Goal: Task Accomplishment & Management: Use online tool/utility

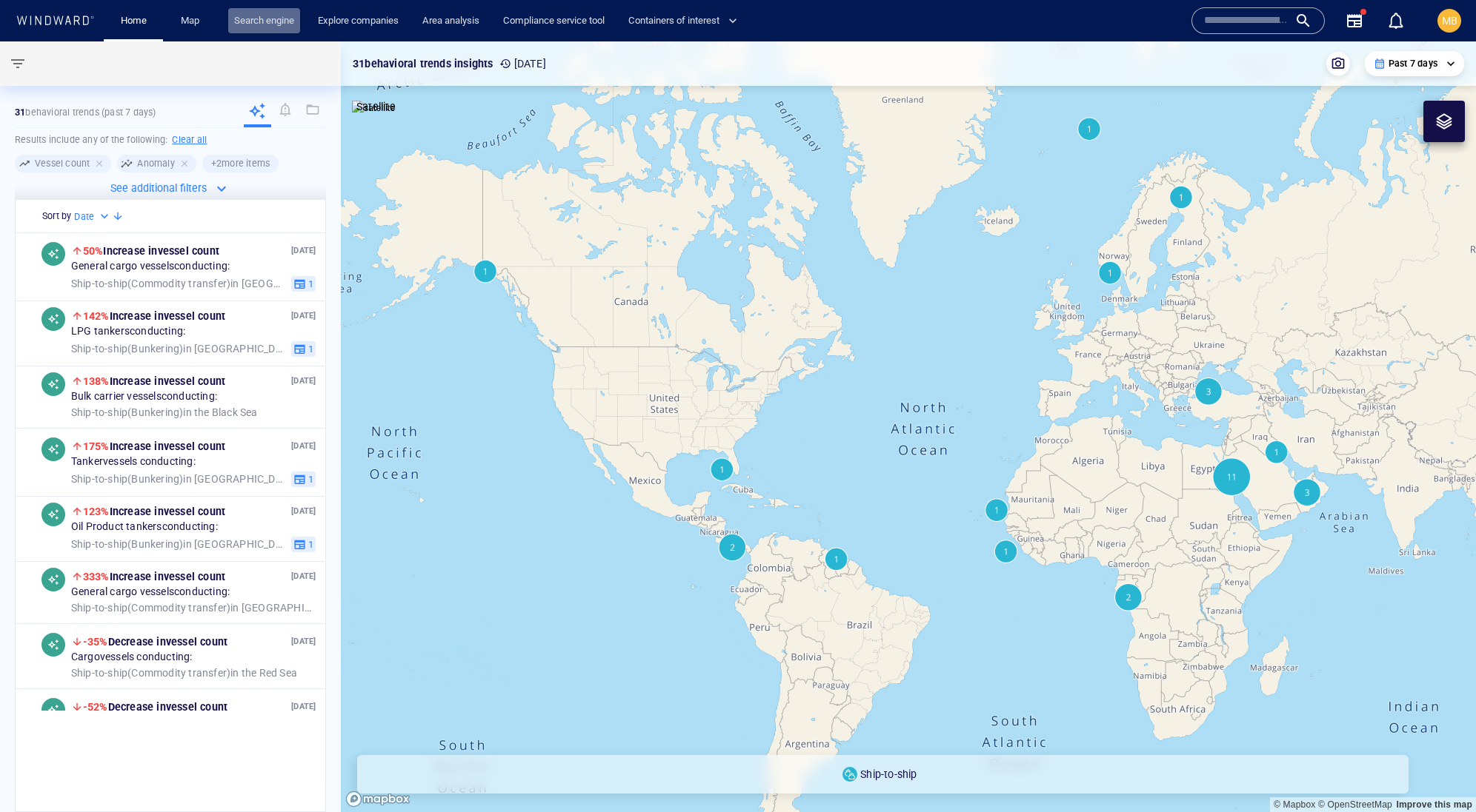
click at [300, 12] on link "Search engine" at bounding box center [264, 21] width 72 height 26
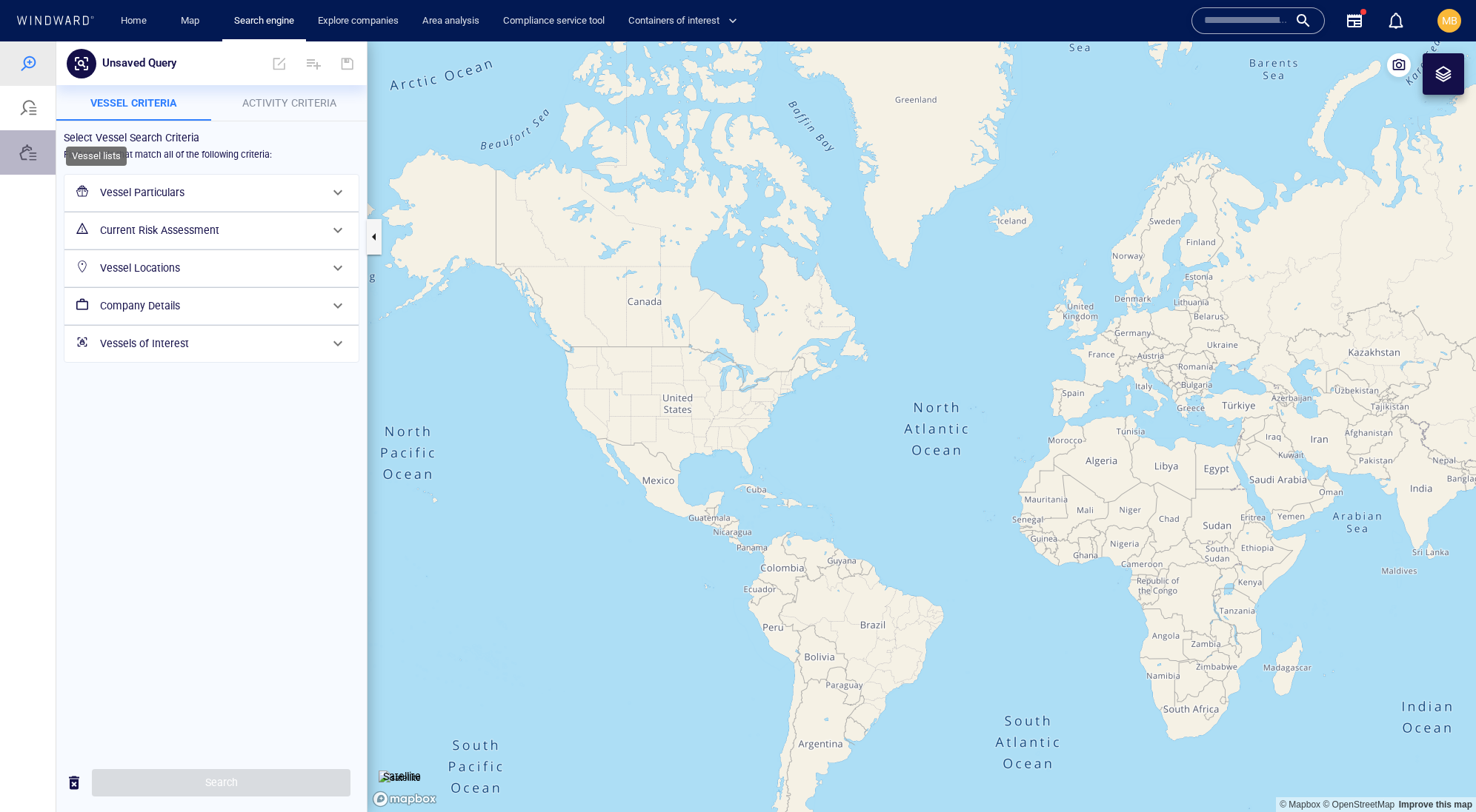
click at [35, 161] on div at bounding box center [28, 153] width 18 height 18
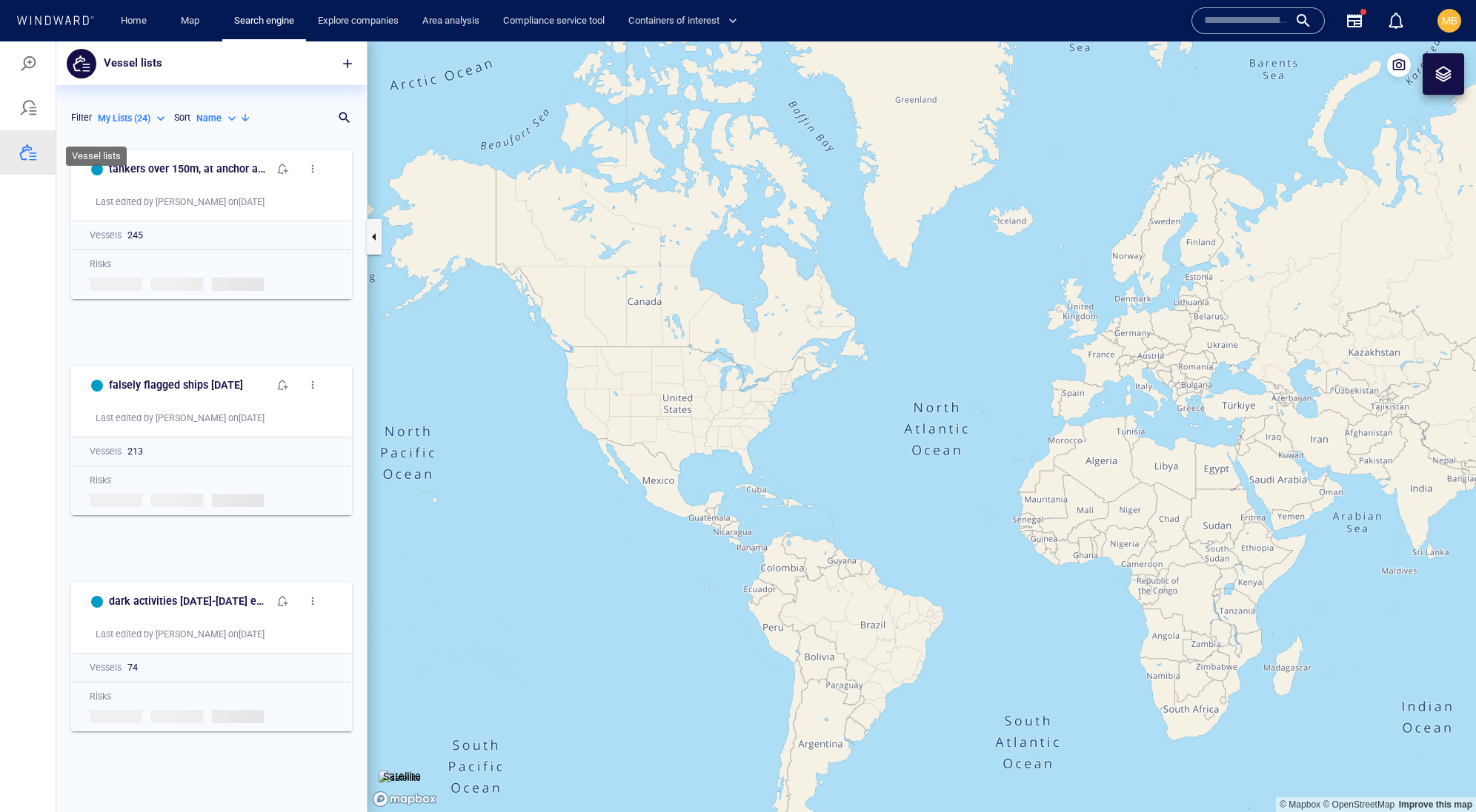
scroll to position [1, 1]
click at [345, 61] on span "button" at bounding box center [347, 63] width 15 height 14
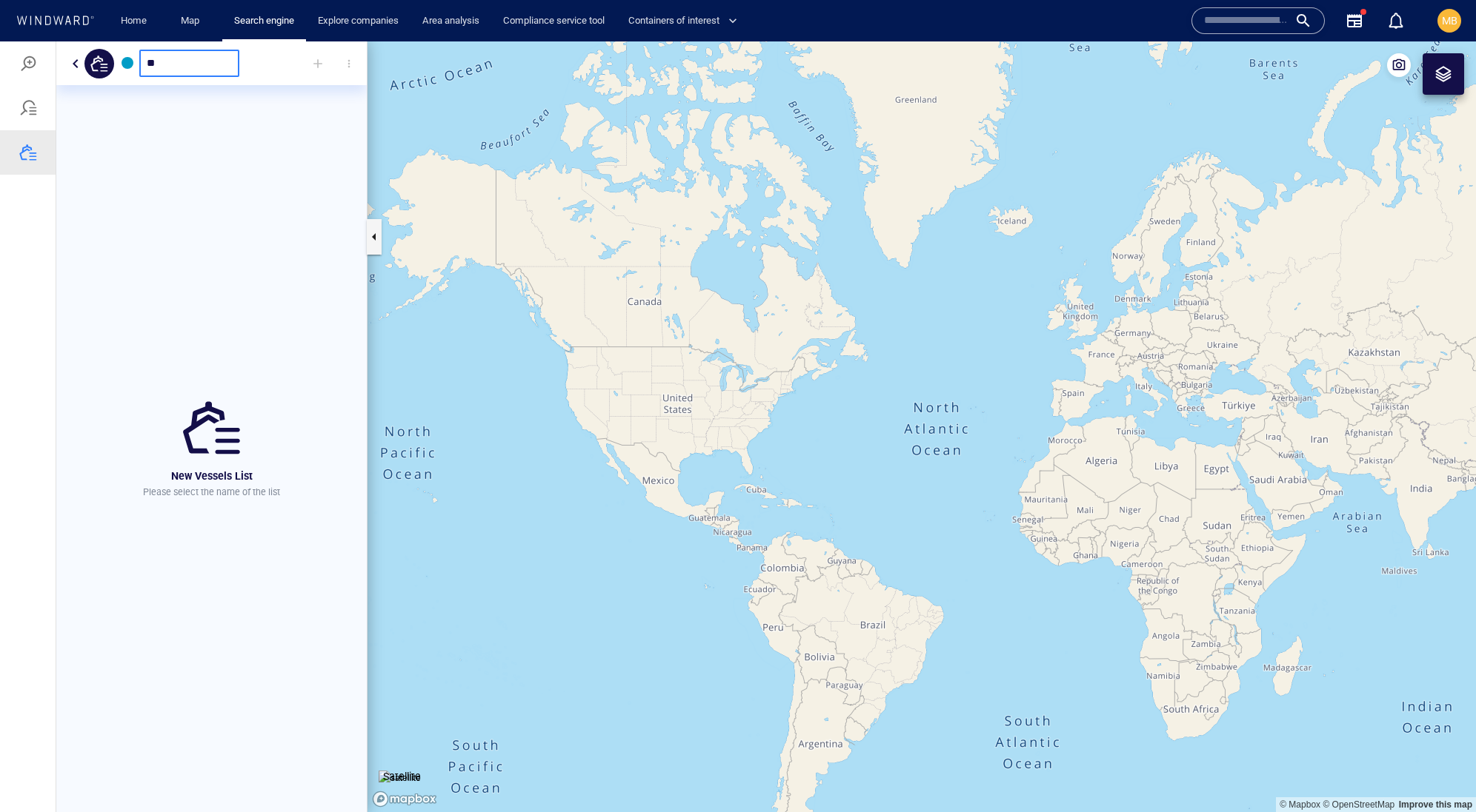
type input "*"
type input "**********"
click at [311, 59] on div at bounding box center [318, 63] width 33 height 33
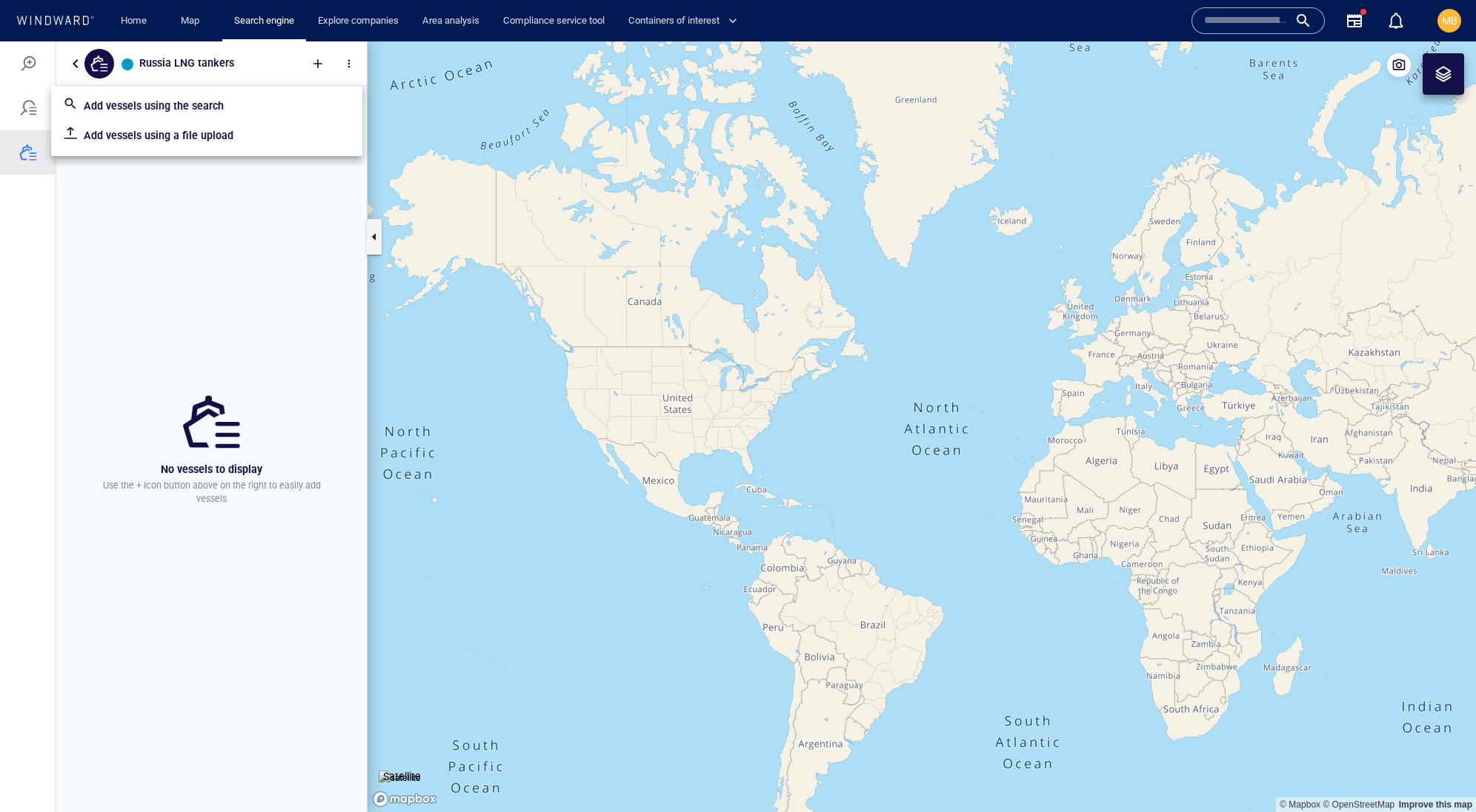
click at [238, 108] on p "Add vessels using the search" at bounding box center [217, 106] width 267 height 18
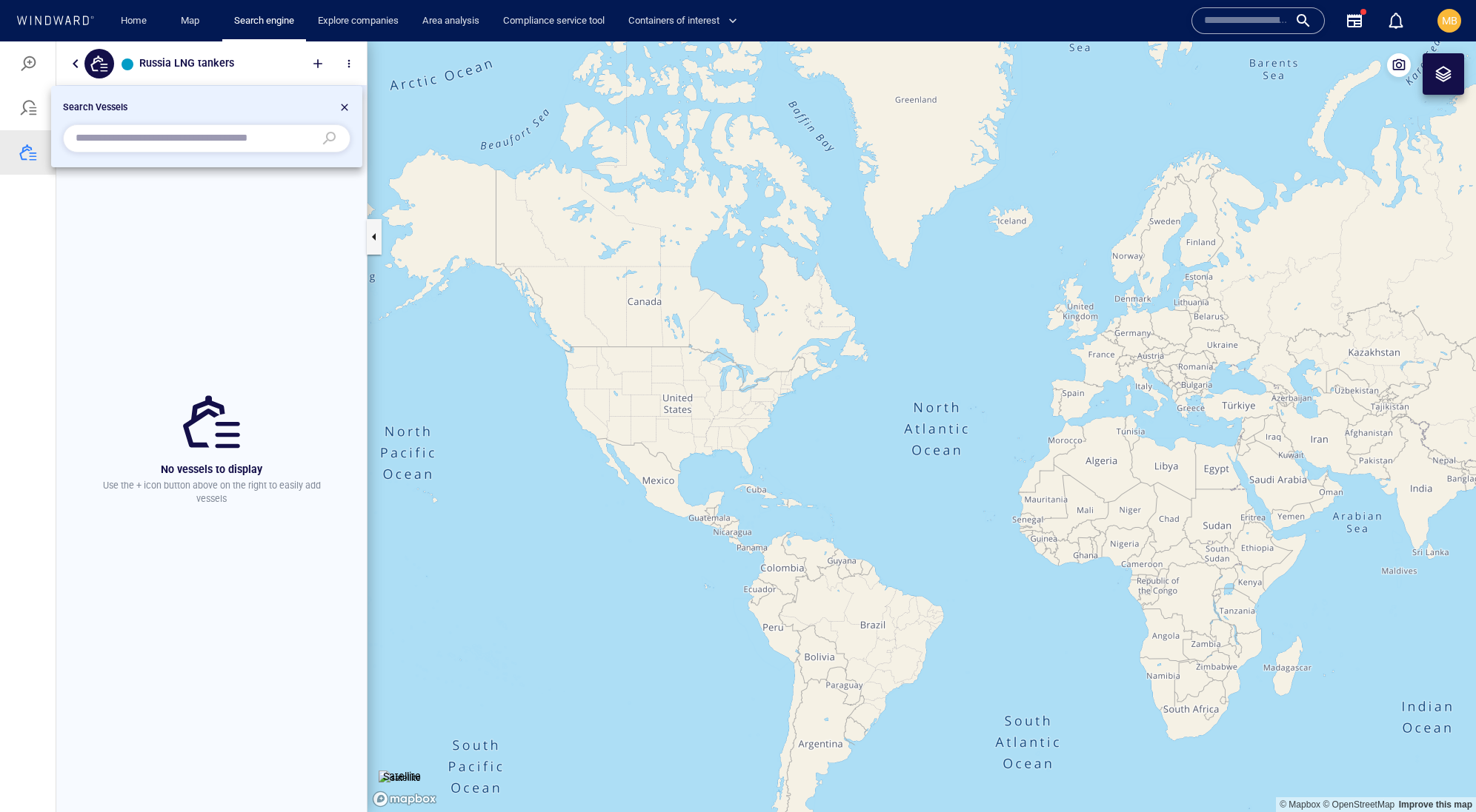
click at [189, 140] on input "text" at bounding box center [194, 139] width 238 height 23
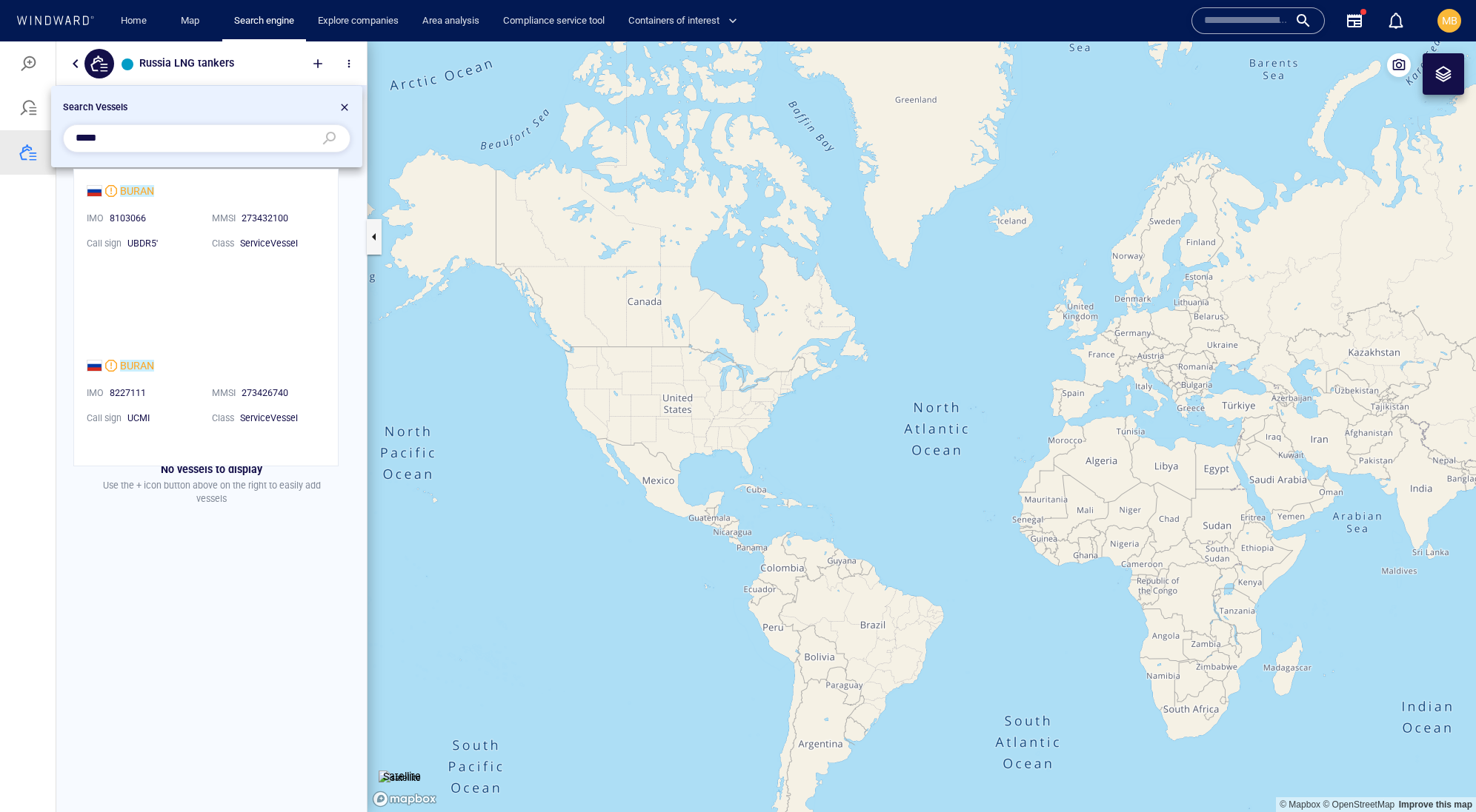
scroll to position [0, 0]
drag, startPoint x: 164, startPoint y: 142, endPoint x: 31, endPoint y: 124, distance: 134.2
click at [31, 126] on div "Search Vessels *****" at bounding box center [738, 427] width 1476 height 771
paste input "**"
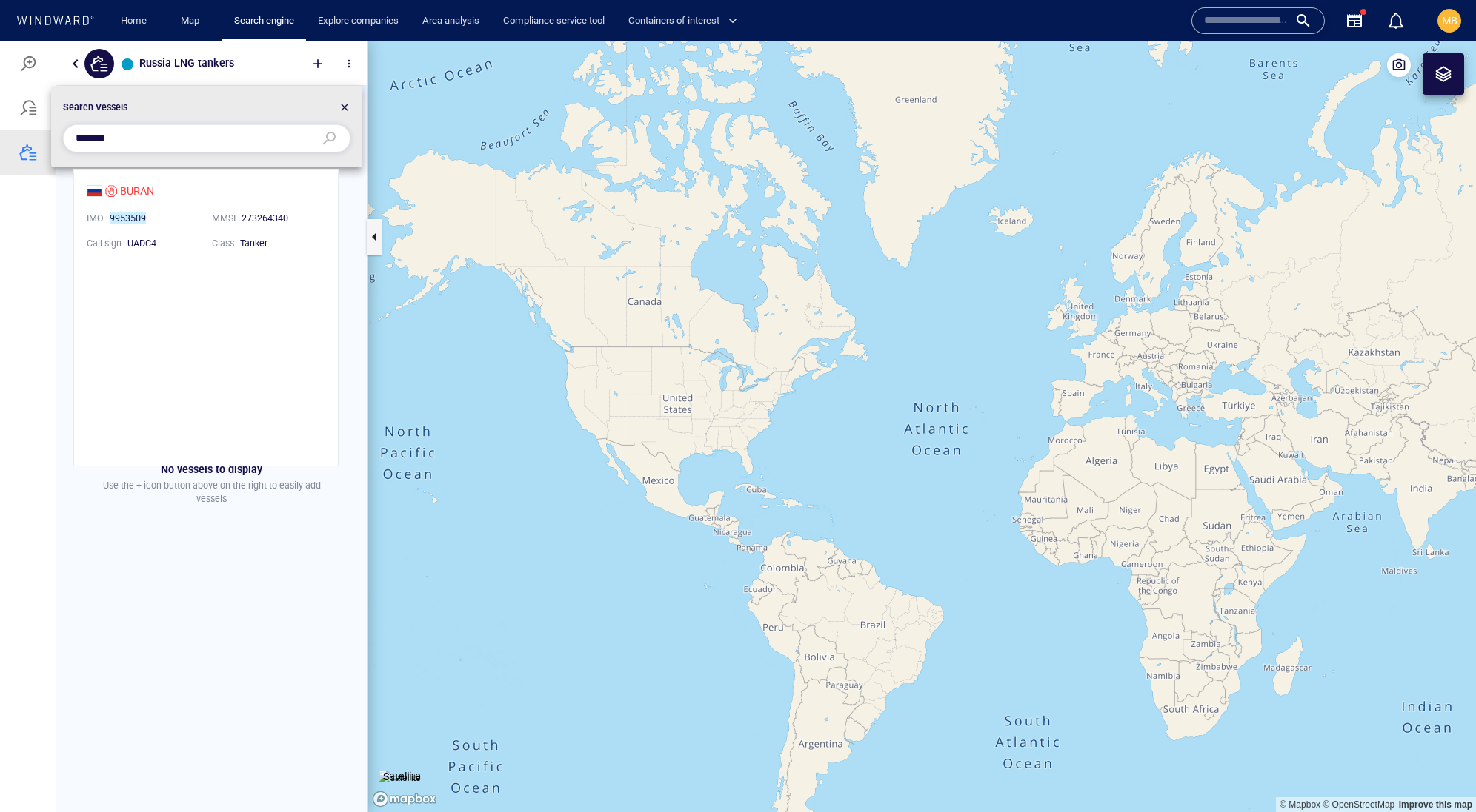
scroll to position [296, 264]
click at [168, 196] on li "BURAN IMO 9953509 MMSI 273264340 Call sign UADC4 Class Tanker" at bounding box center [206, 216] width 264 height 93
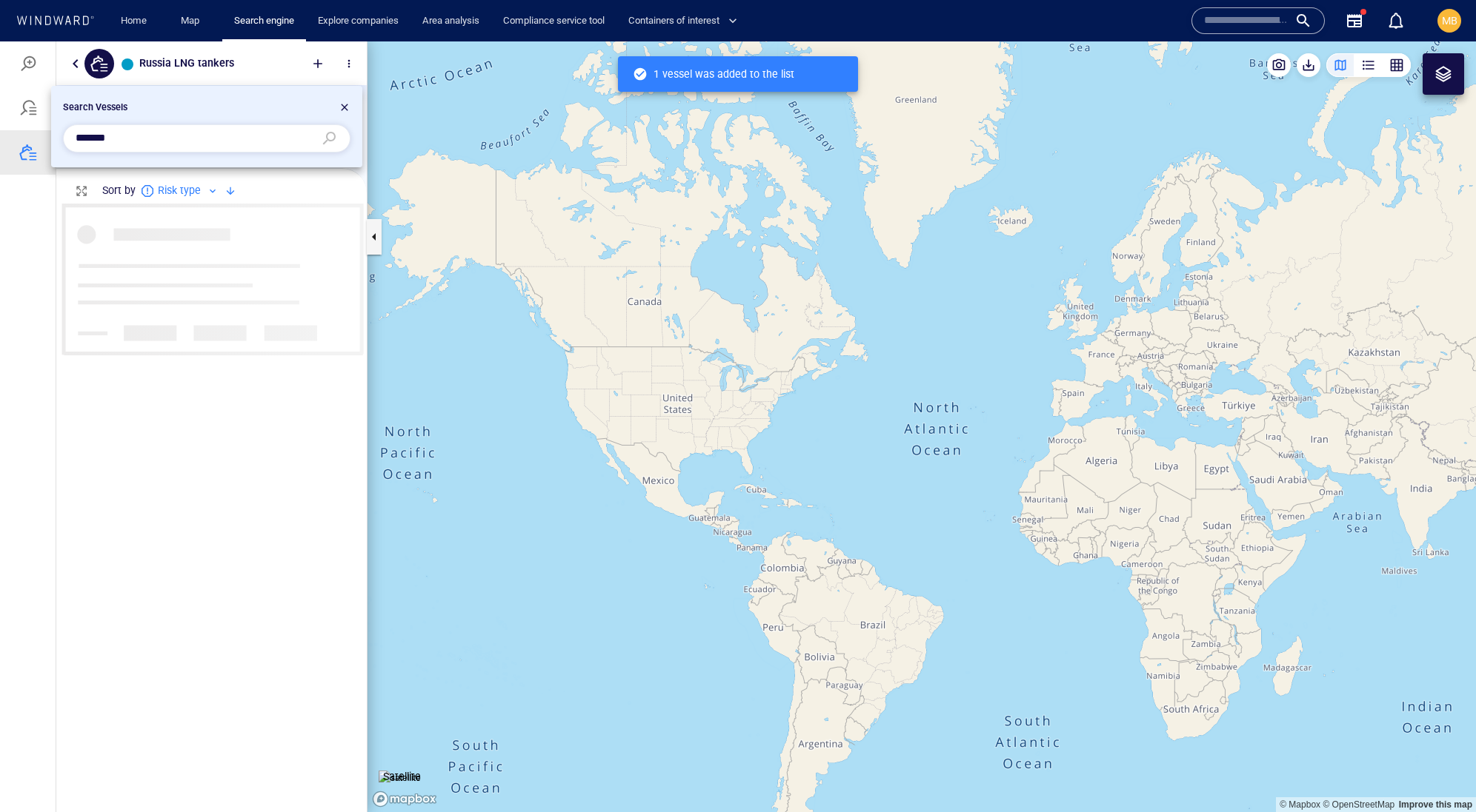
scroll to position [1, 1]
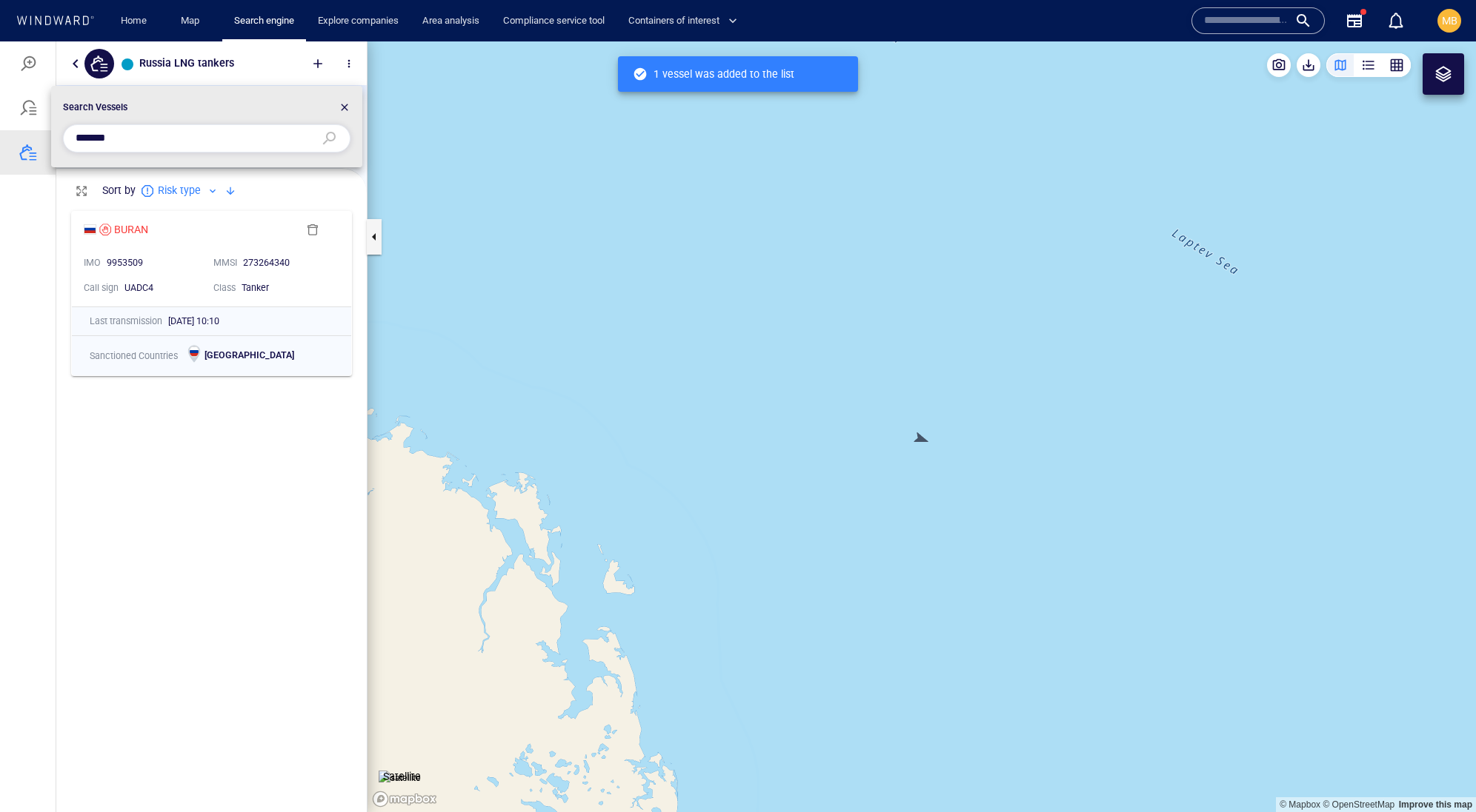
drag, startPoint x: 189, startPoint y: 140, endPoint x: -30, endPoint y: 116, distance: 220.3
click at [0, 116] on html "Russia LNG tankers Something went wrong An error occurred while searching for t…" at bounding box center [738, 427] width 1476 height 771
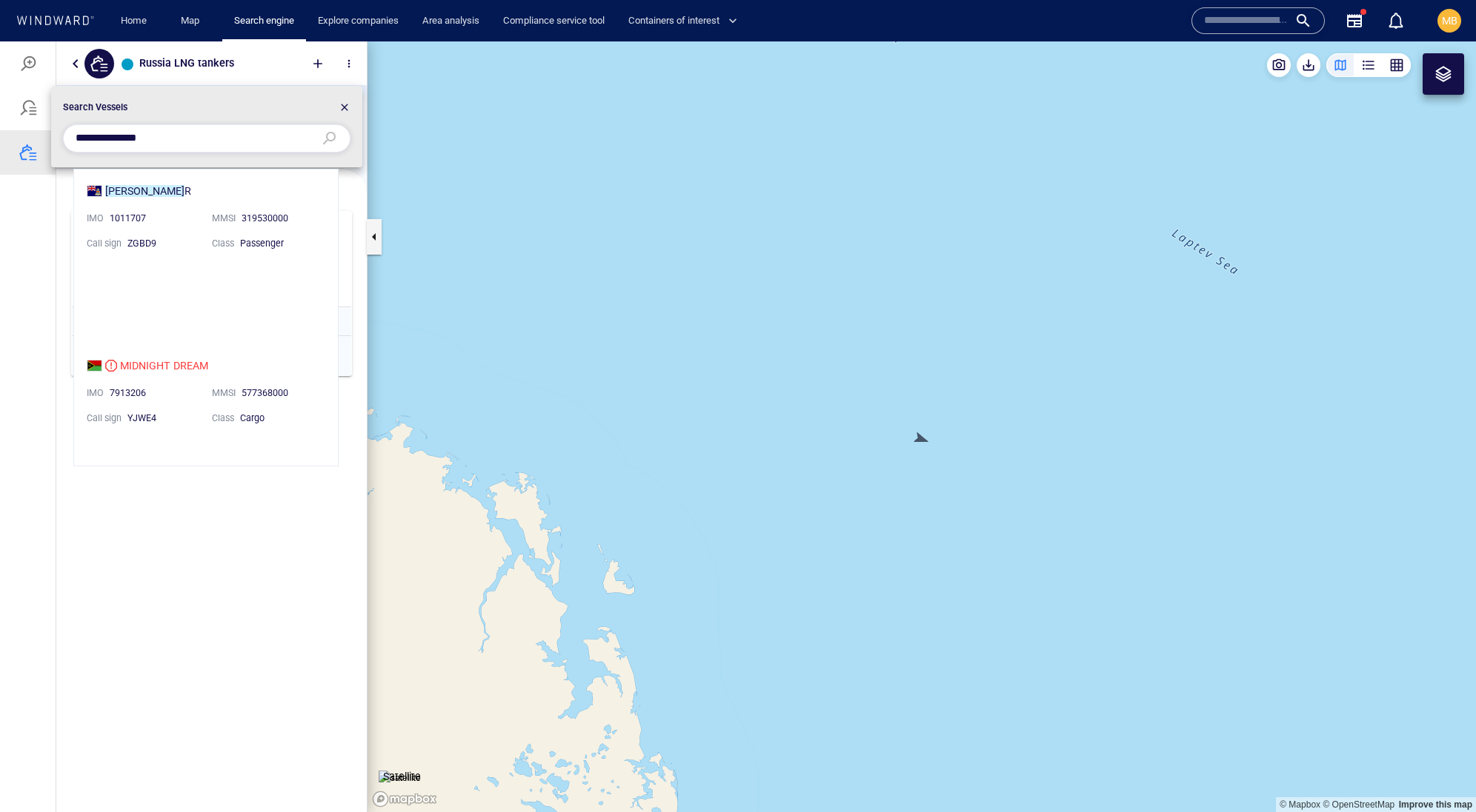
scroll to position [296, 264]
drag, startPoint x: 190, startPoint y: 142, endPoint x: 1, endPoint y: 124, distance: 189.9
click at [1, 124] on div "**********" at bounding box center [738, 427] width 1476 height 771
paste input "text"
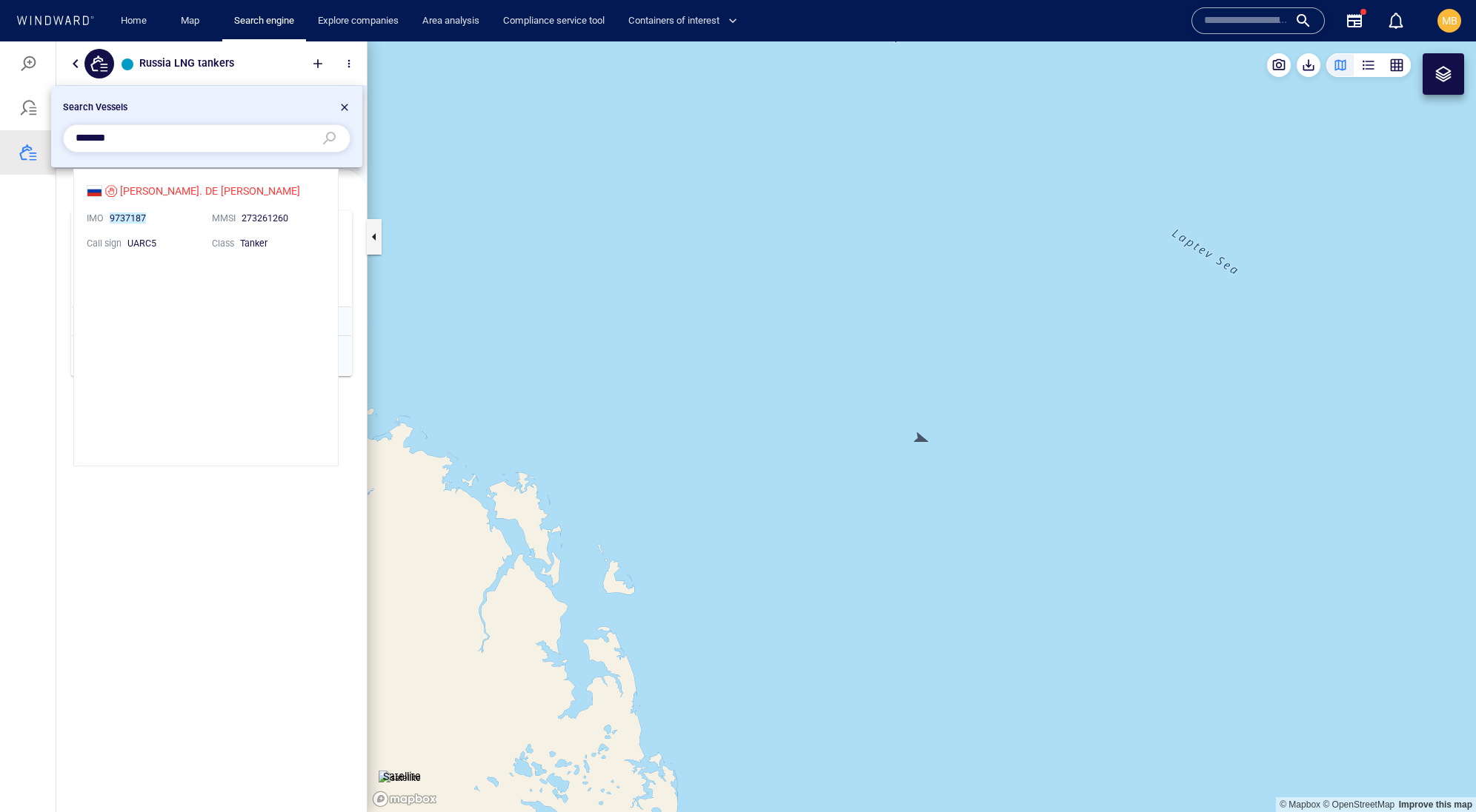
click at [209, 197] on li "CHRIS. DE MARGERIE IMO 9737187 MMSI 273261260 Call sign UARC5 Class Tanker" at bounding box center [206, 216] width 264 height 93
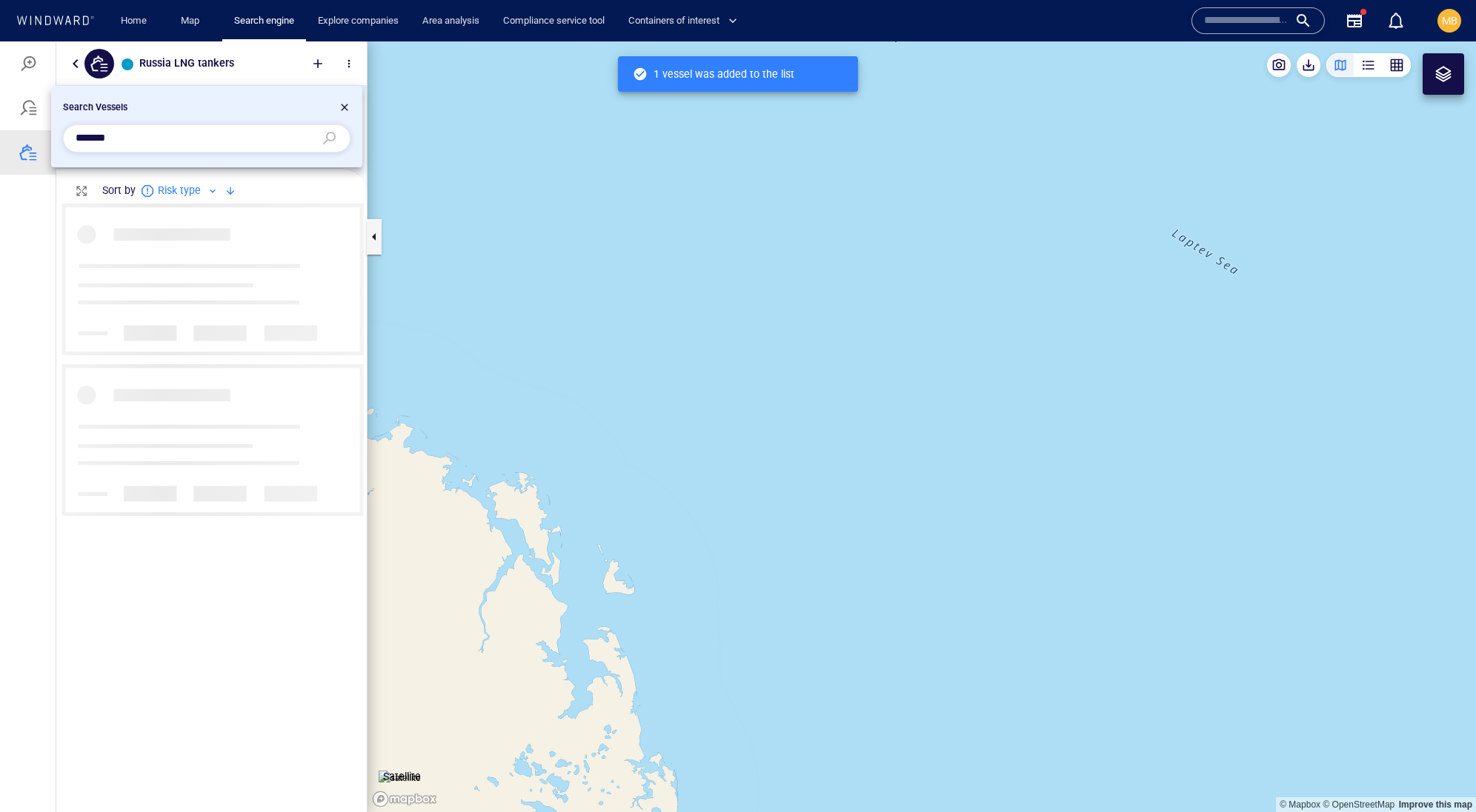
scroll to position [591, 310]
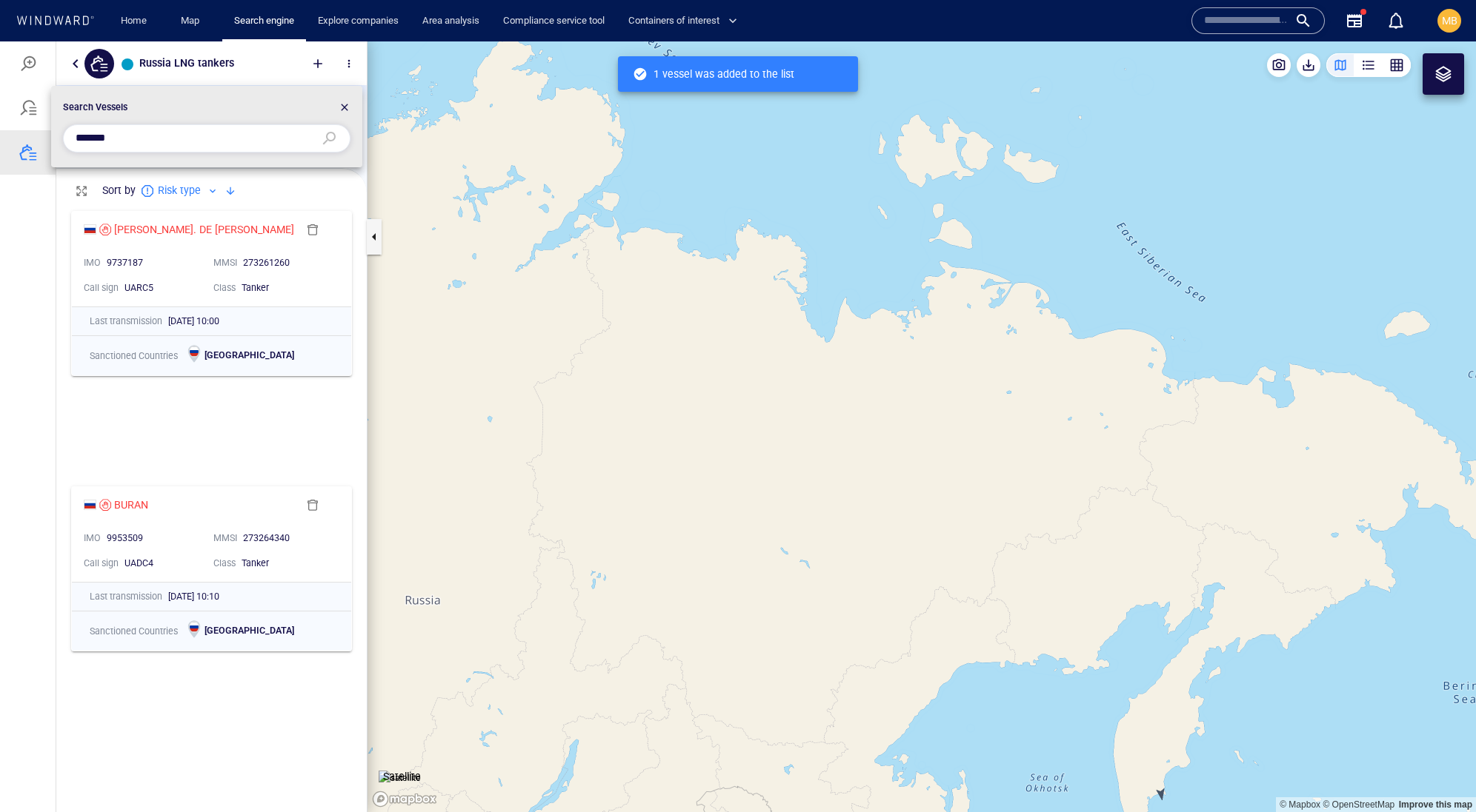
drag, startPoint x: 209, startPoint y: 145, endPoint x: 31, endPoint y: 136, distance: 178.2
click at [34, 136] on div "Search Vessels *******" at bounding box center [738, 427] width 1476 height 771
paste input "text"
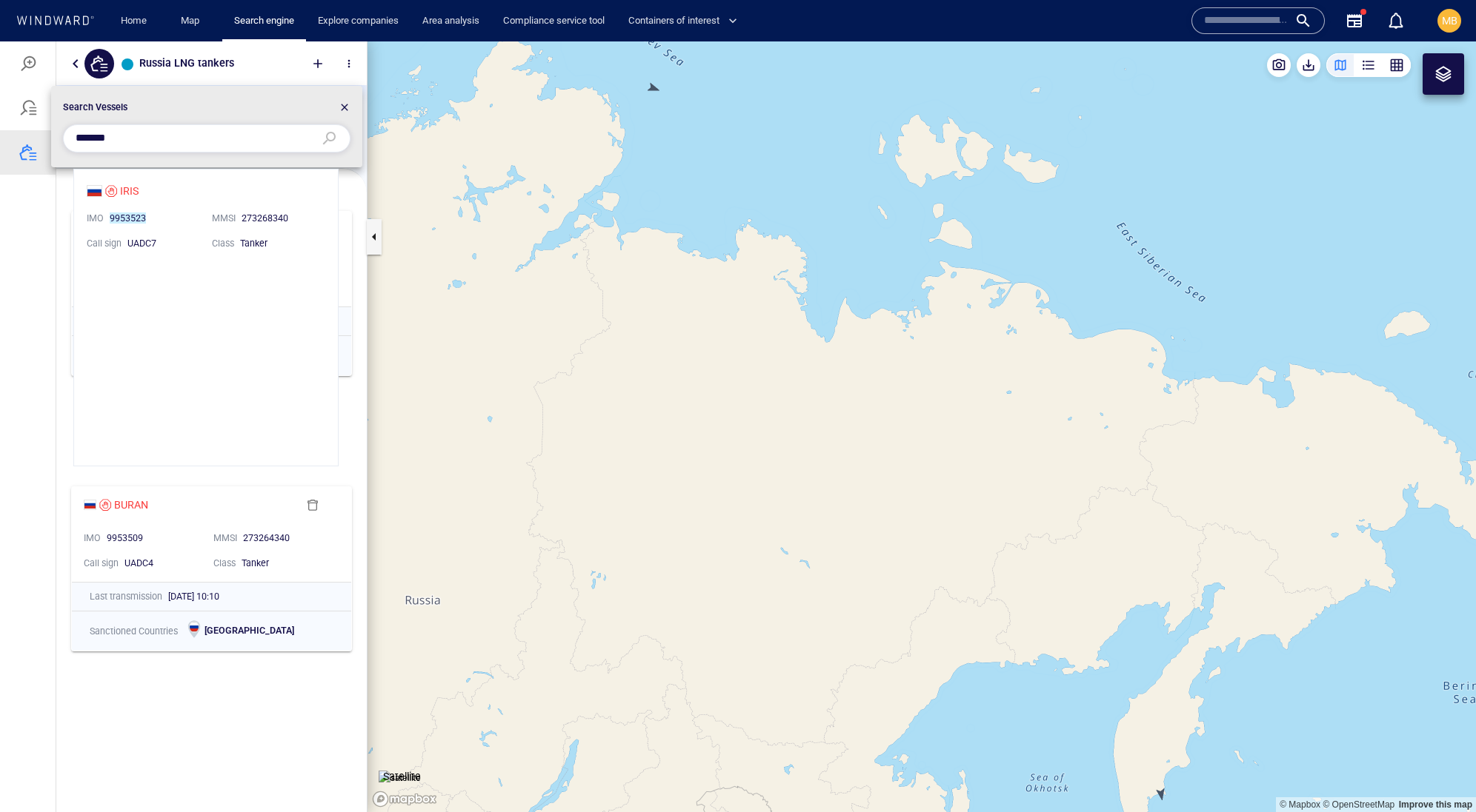
scroll to position [296, 264]
click at [147, 196] on li "IRIS IMO 9953523 MMSI 273268340 Call sign UADC7 Class Tanker" at bounding box center [206, 216] width 264 height 93
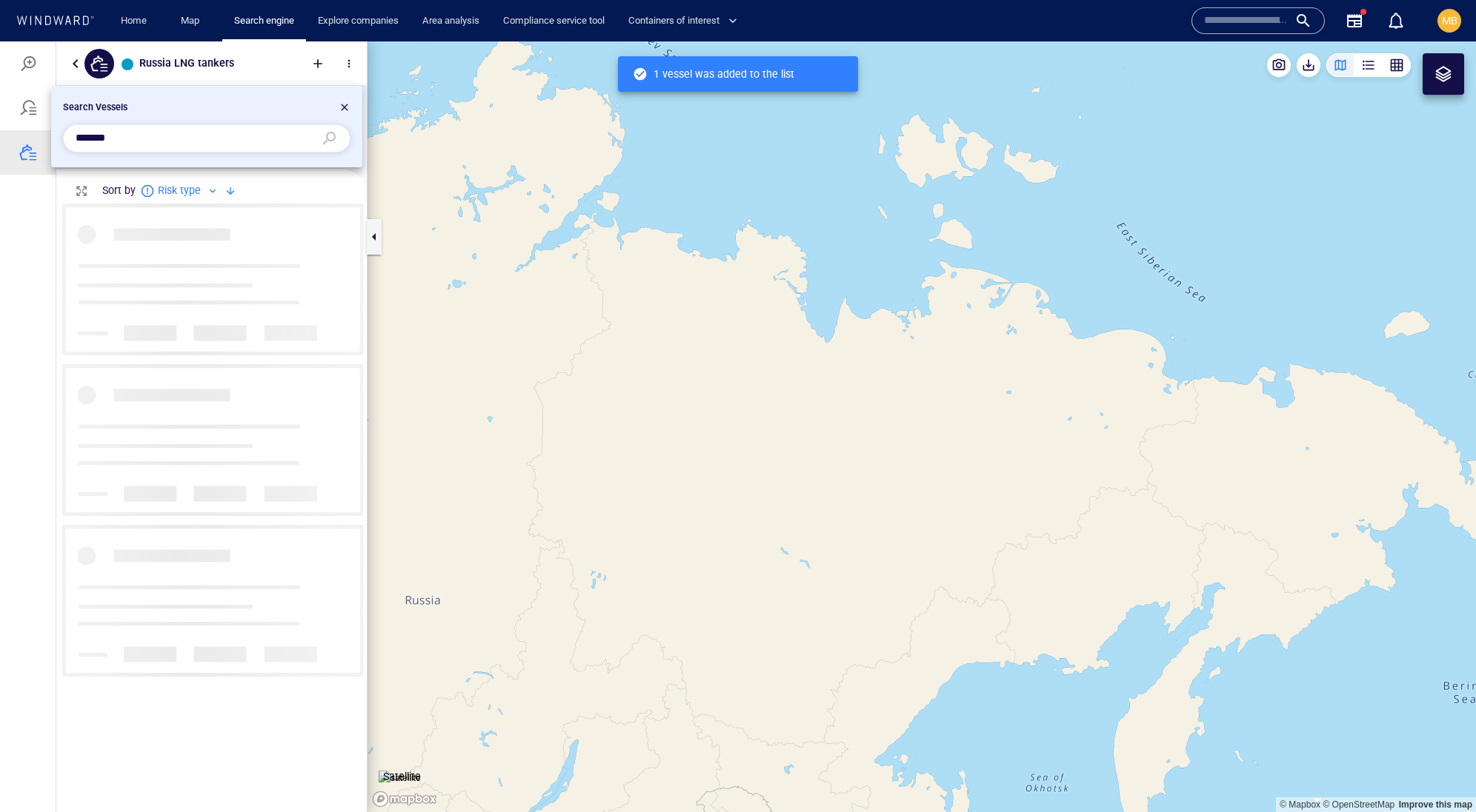
scroll to position [591, 310]
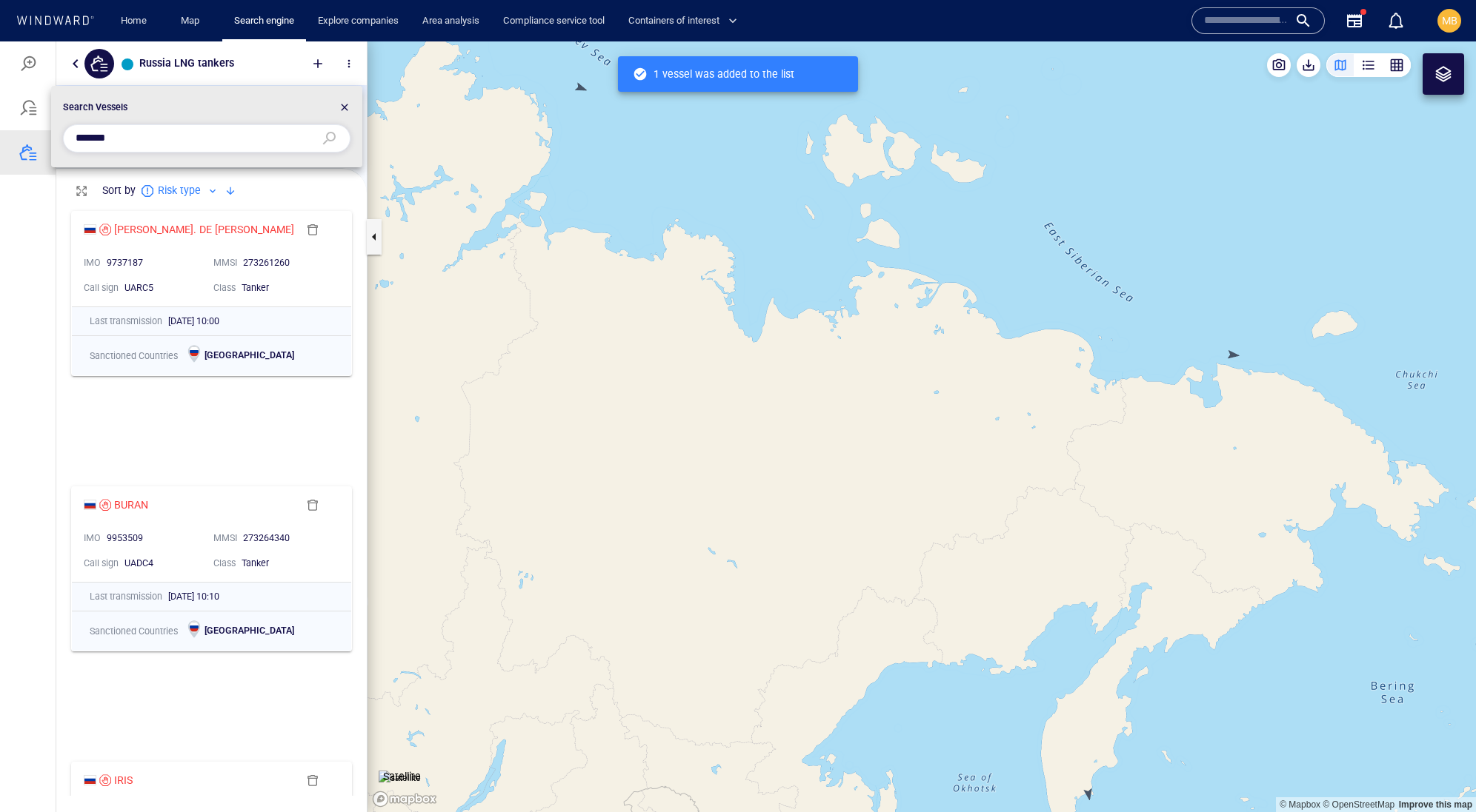
drag, startPoint x: 170, startPoint y: 135, endPoint x: 15, endPoint y: 131, distance: 155.1
click at [15, 131] on div "Search Vessels *******" at bounding box center [738, 427] width 1476 height 771
paste input "text"
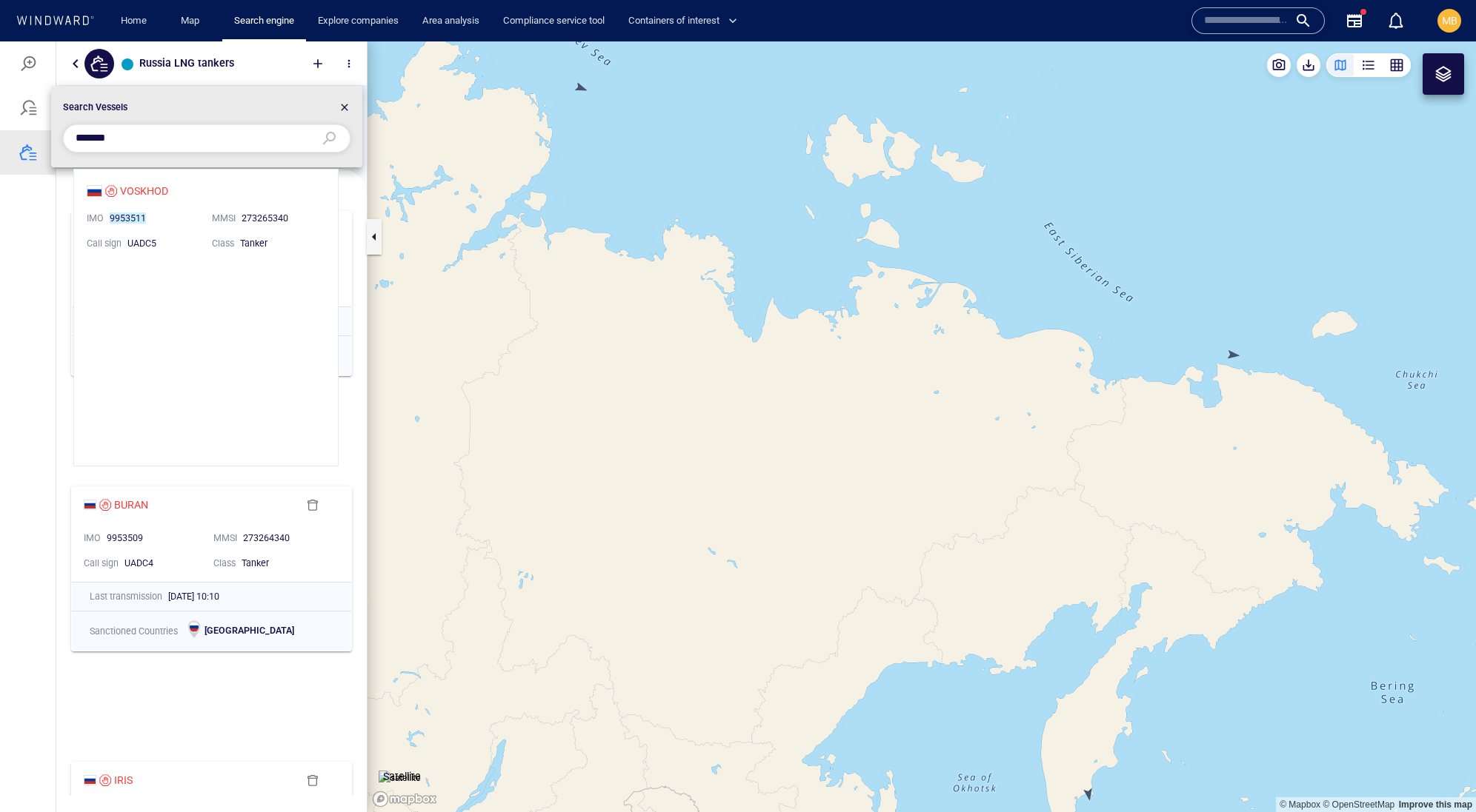
scroll to position [296, 264]
click at [164, 200] on li "VOSKHOD IMO 9953511 MMSI 273265340 Call sign UADC5 Class Tanker" at bounding box center [206, 216] width 264 height 93
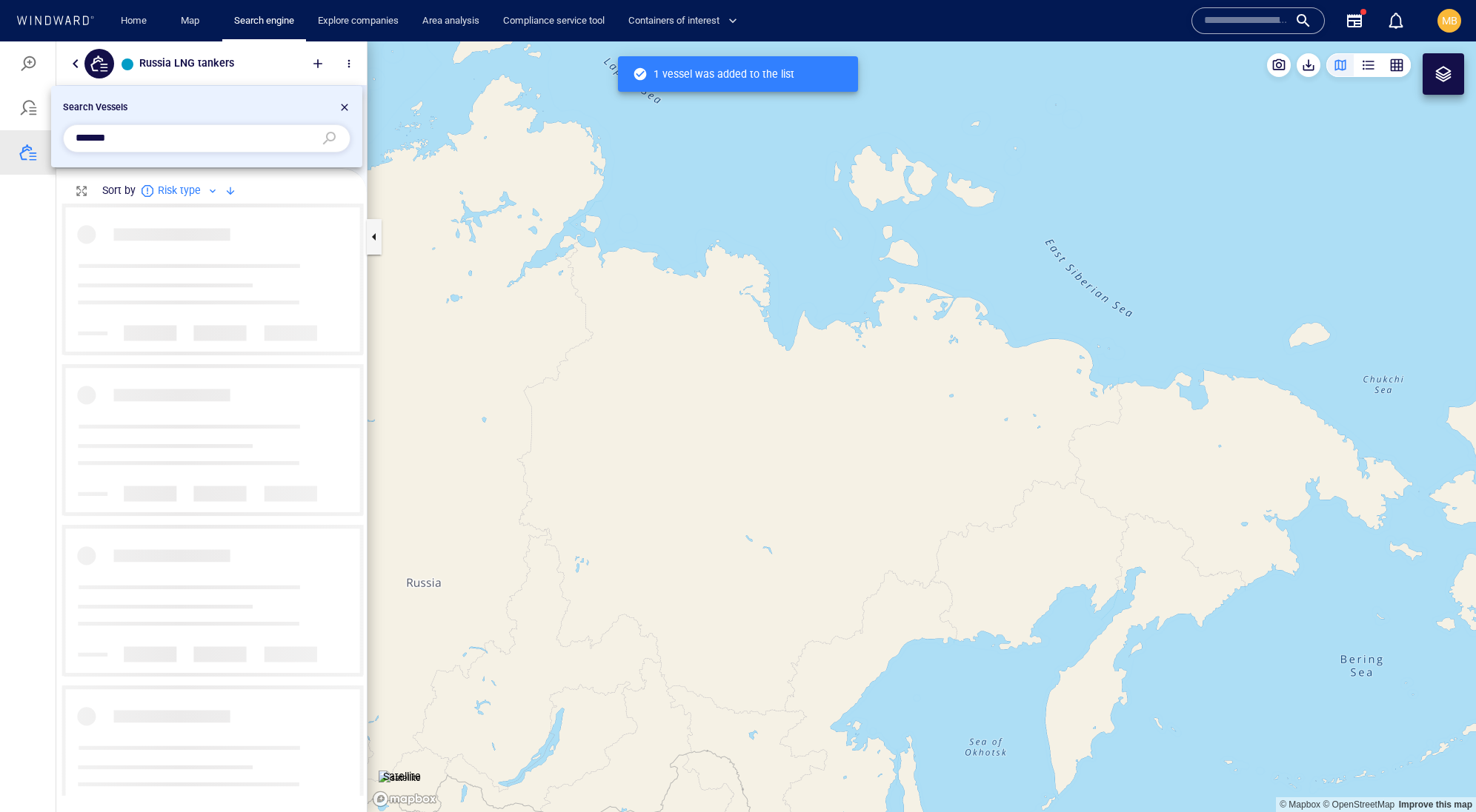
scroll to position [591, 310]
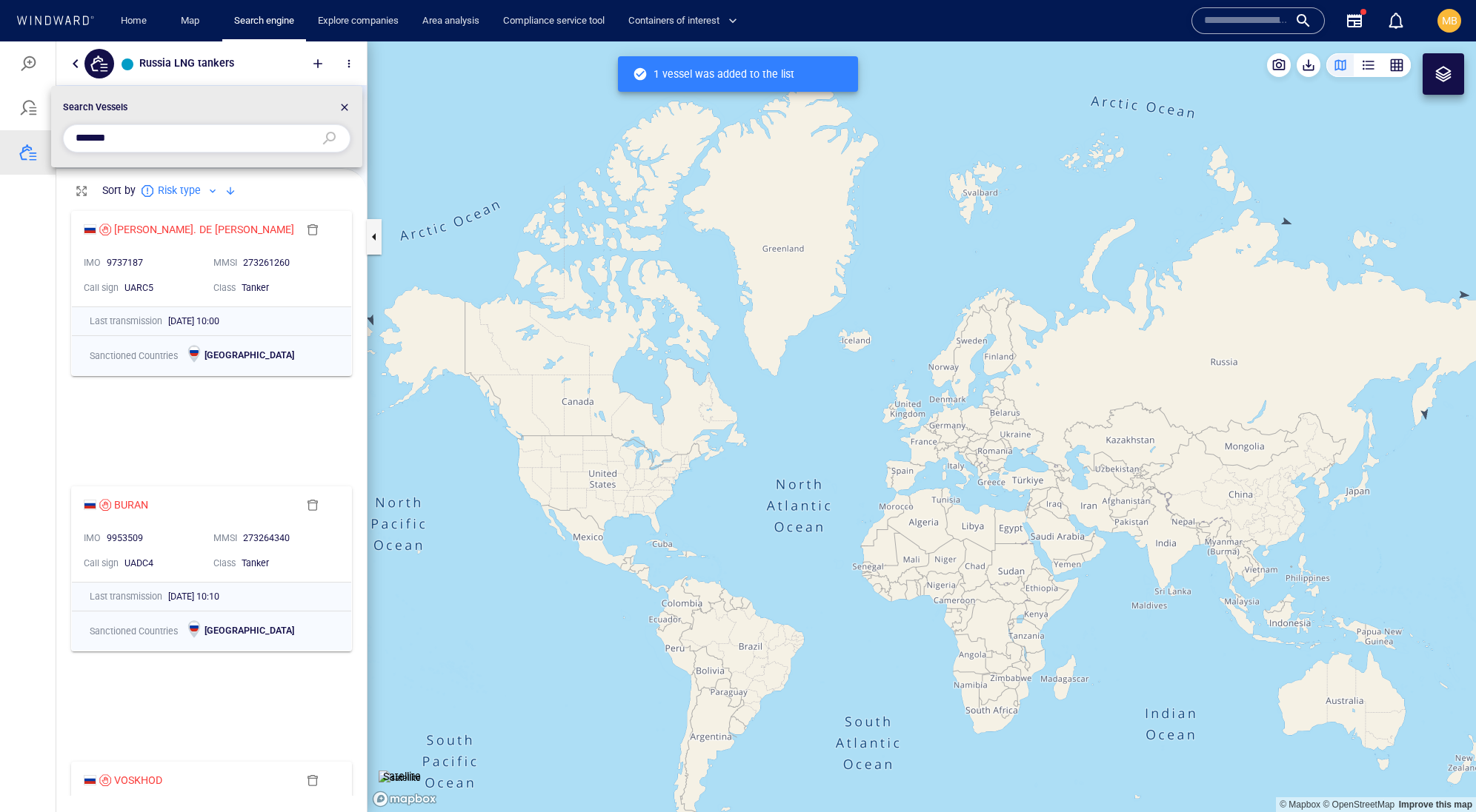
drag, startPoint x: 173, startPoint y: 145, endPoint x: 24, endPoint y: 123, distance: 150.6
click at [24, 123] on div "Search Vessels *******" at bounding box center [738, 427] width 1476 height 771
paste input "text"
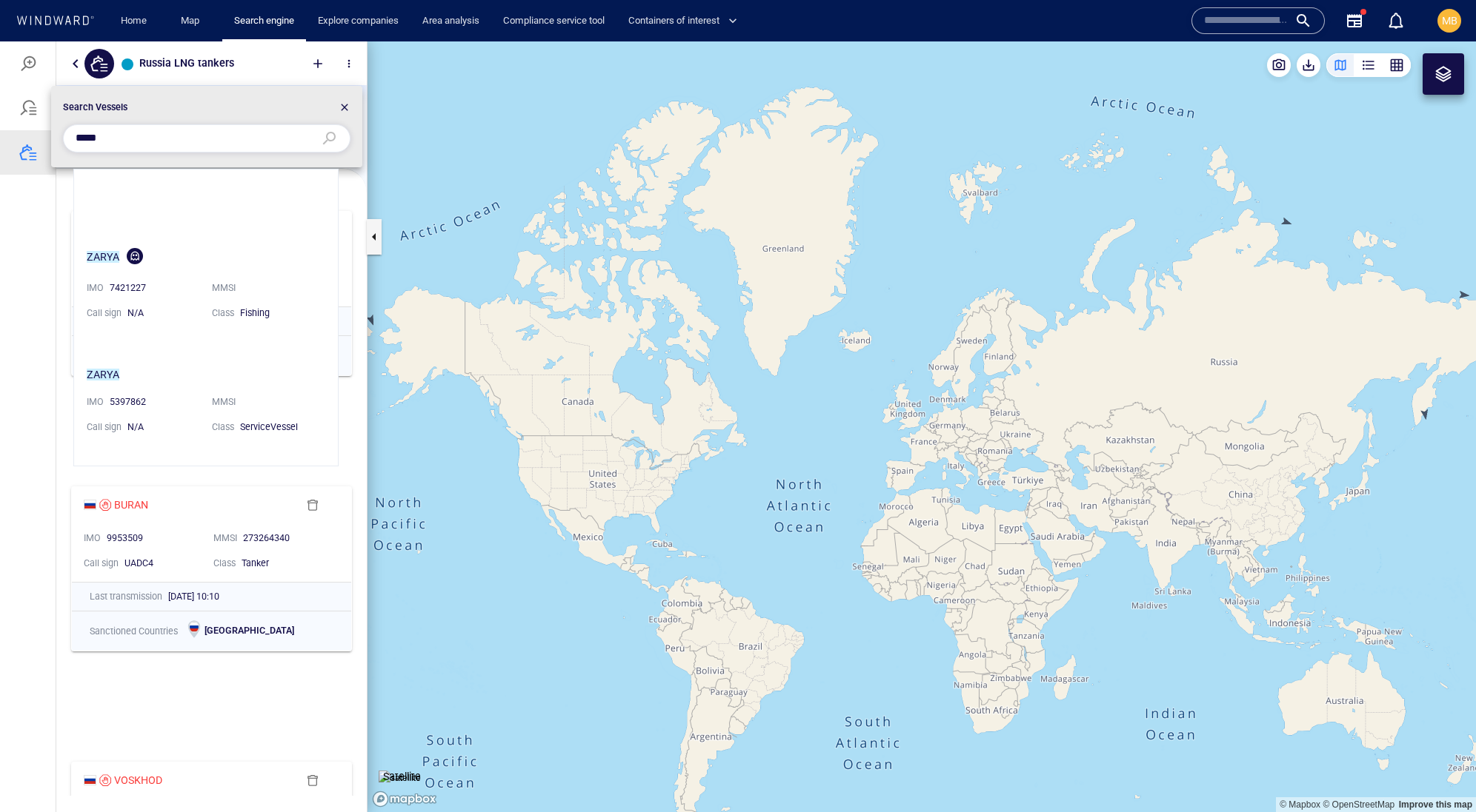
scroll to position [587, 0]
drag, startPoint x: 167, startPoint y: 140, endPoint x: 18, endPoint y: 135, distance: 149.1
click at [19, 135] on div "Search Vessels *****" at bounding box center [738, 427] width 1476 height 771
paste input "**"
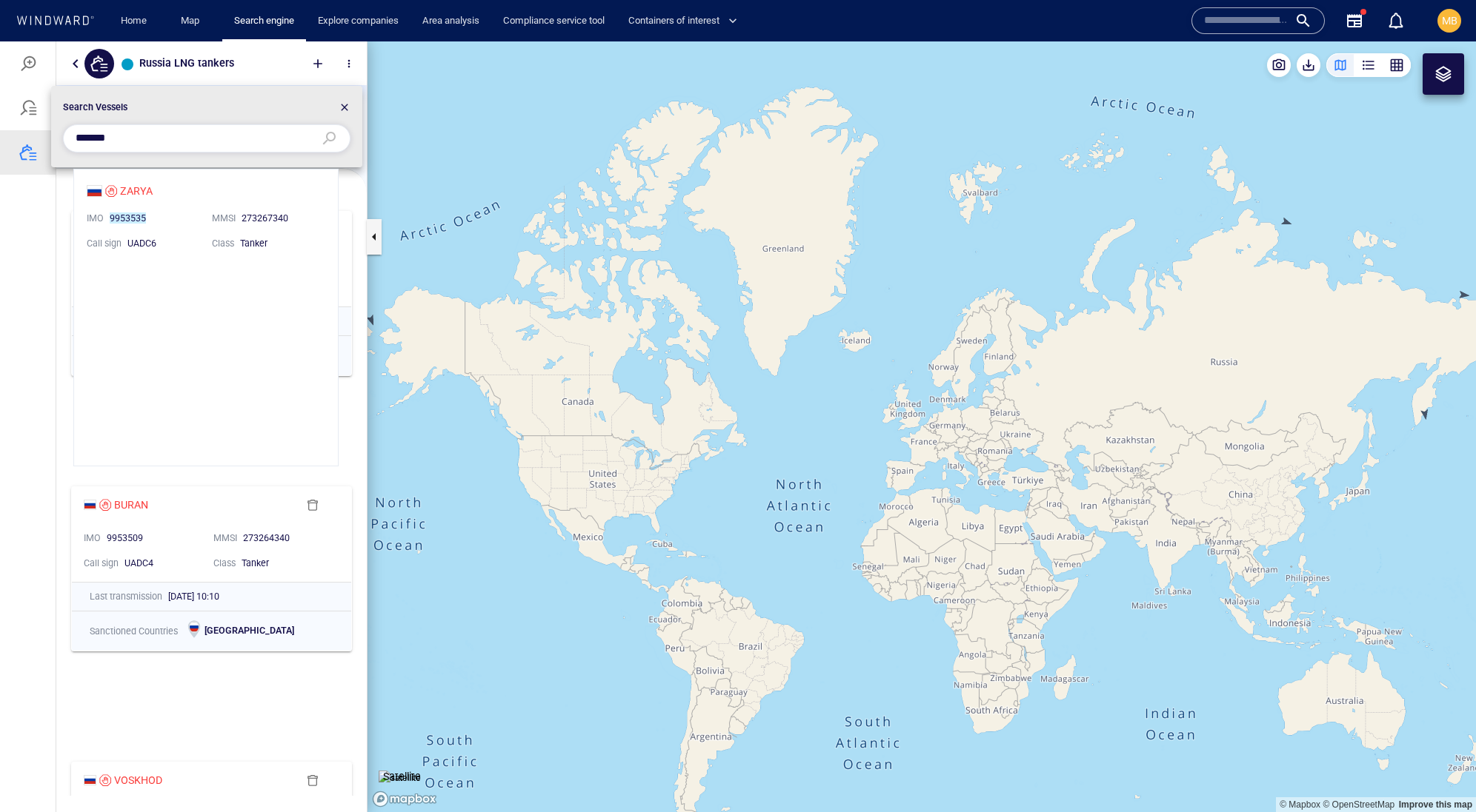
click at [152, 193] on li "ZARYA IMO 9953535 MMSI 273267340 Call sign UADC6 Class Tanker" at bounding box center [206, 216] width 264 height 93
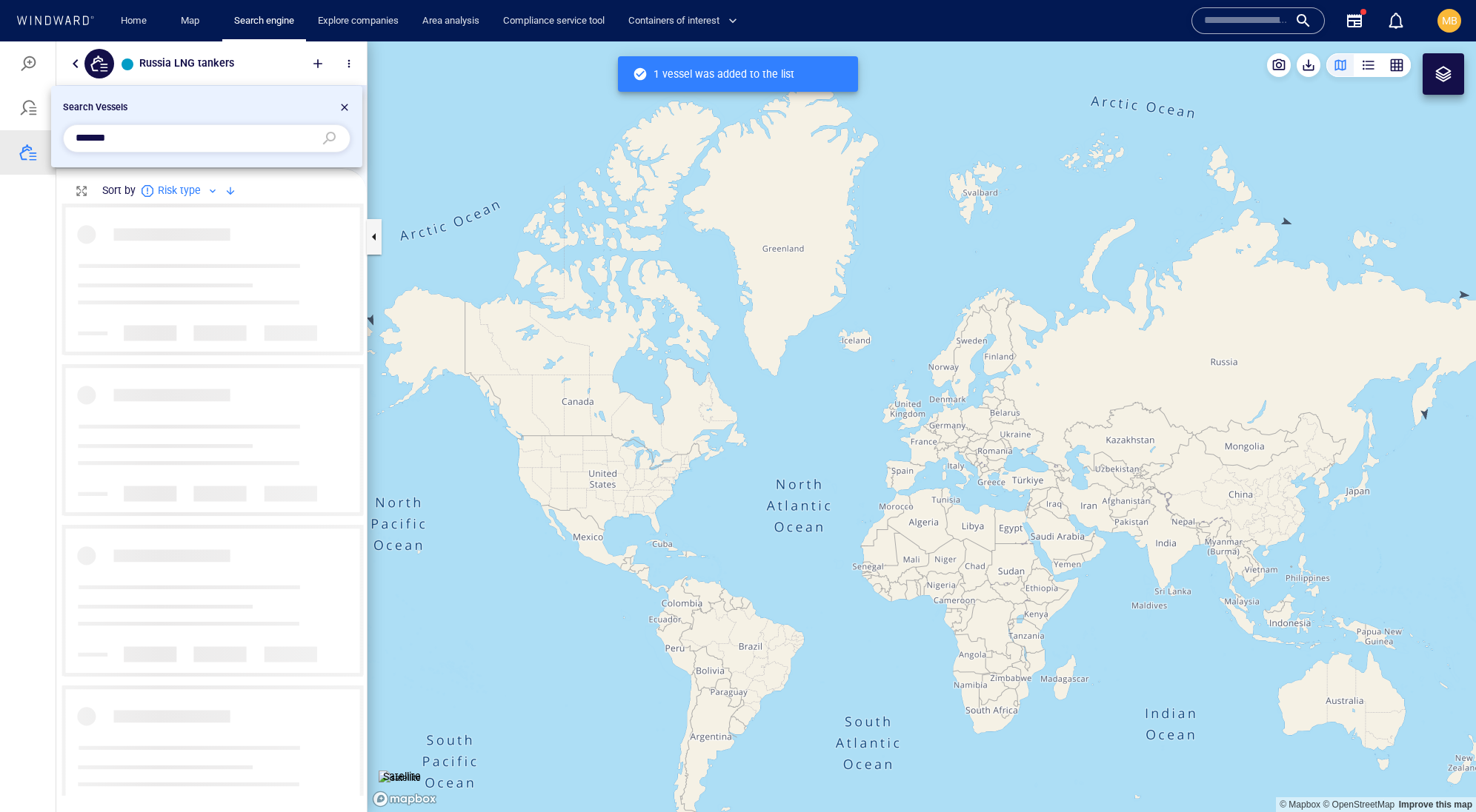
scroll to position [591, 310]
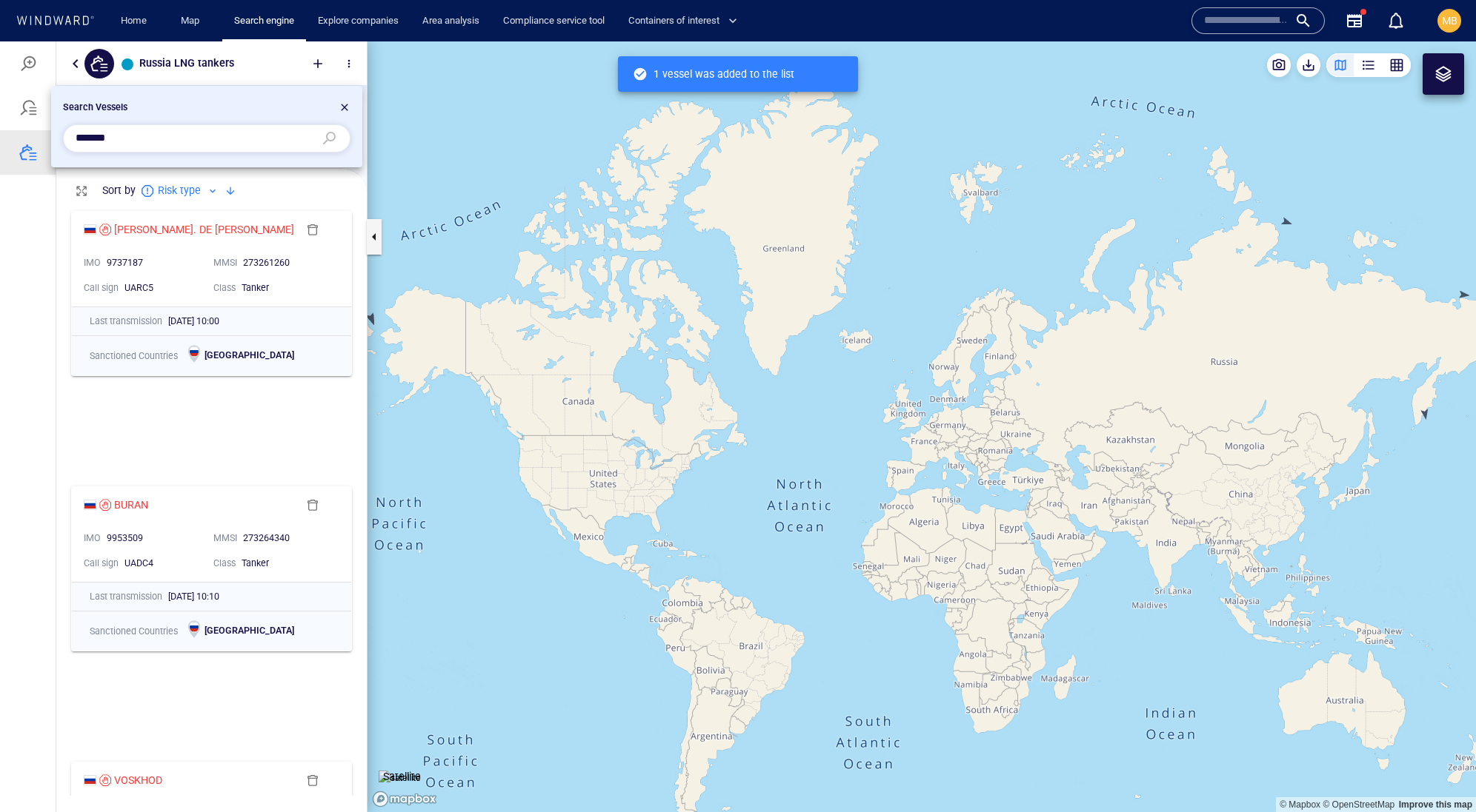
drag, startPoint x: 199, startPoint y: 149, endPoint x: 59, endPoint y: 135, distance: 140.7
click at [61, 135] on div "*******" at bounding box center [207, 139] width 294 height 34
paste input "text"
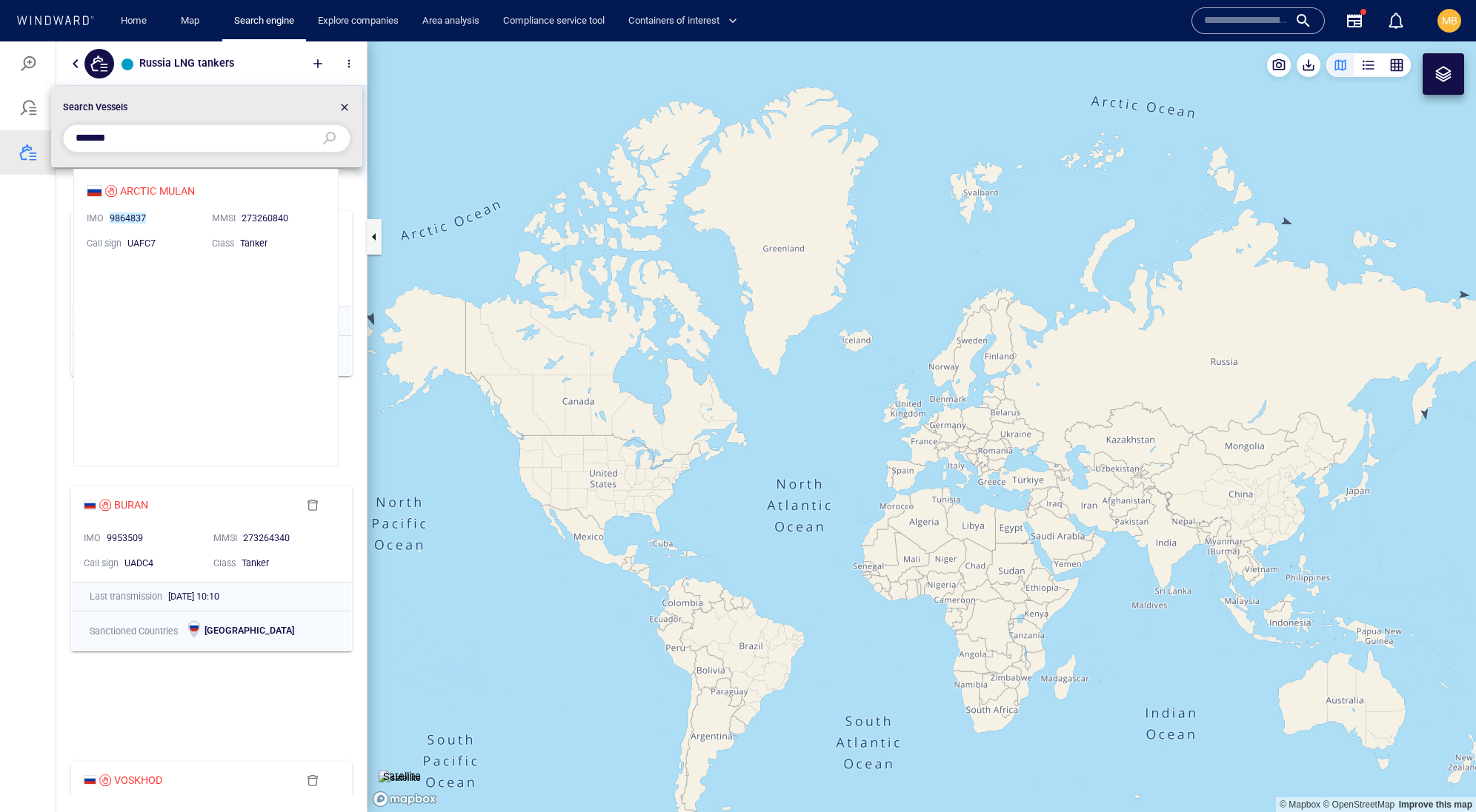
scroll to position [1, 1]
click at [175, 193] on li "ARCTIC MULAN IMO 9864837 MMSI 273260840 Call sign UAFC7 Class Tanker" at bounding box center [206, 216] width 264 height 93
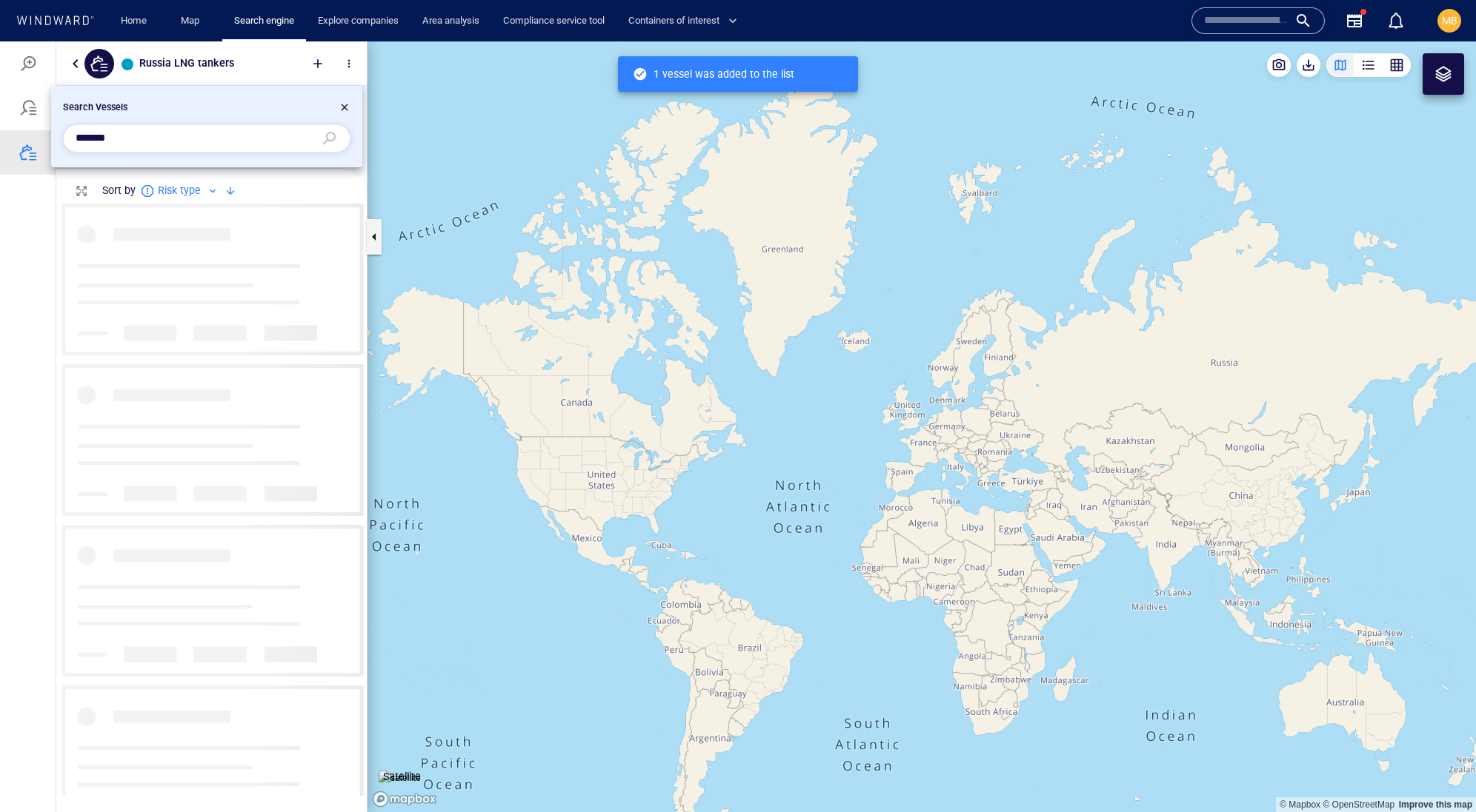
scroll to position [591, 310]
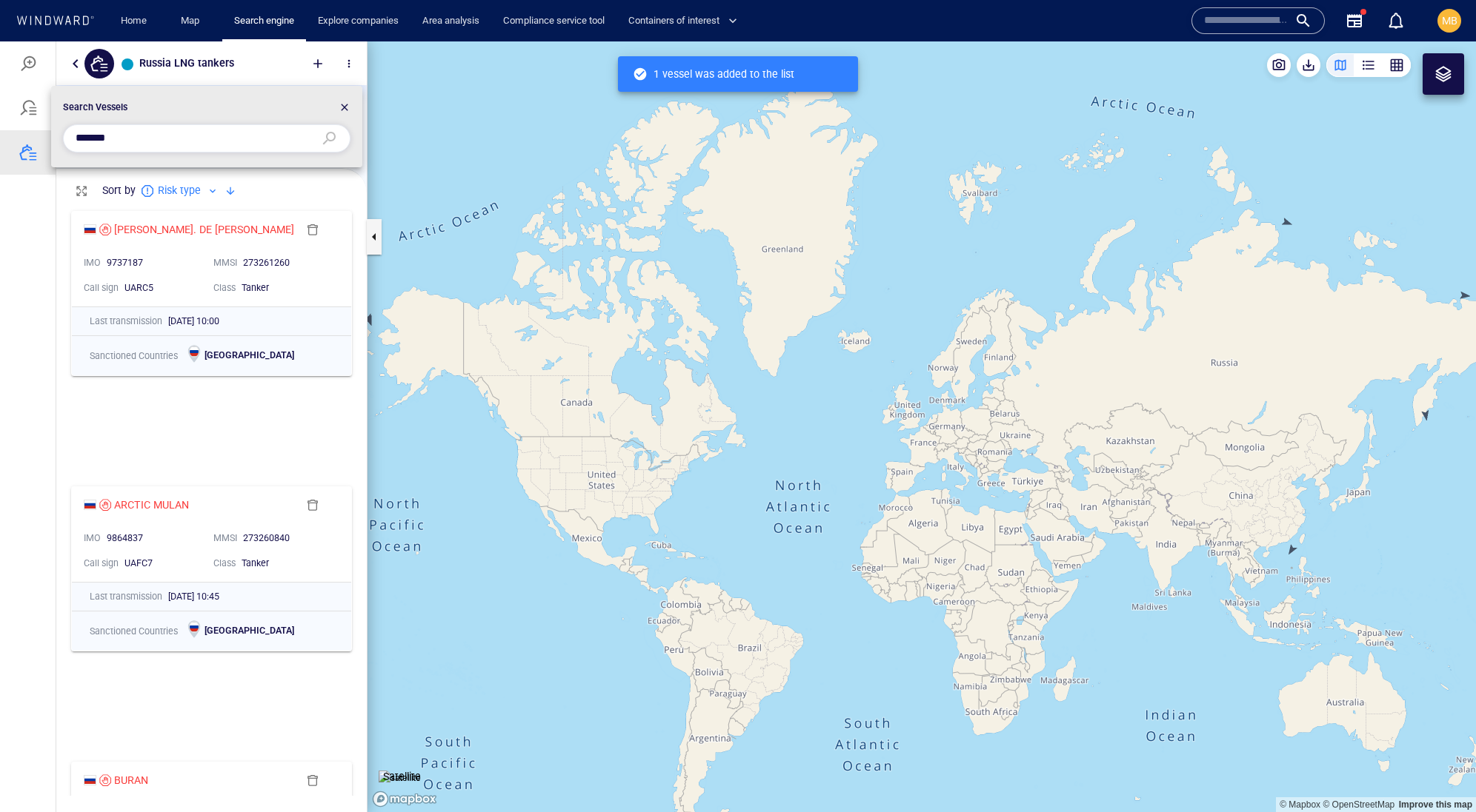
drag, startPoint x: 172, startPoint y: 143, endPoint x: 27, endPoint y: 130, distance: 145.6
click at [27, 130] on div "Search Vessels *******" at bounding box center [738, 427] width 1476 height 771
paste input "text"
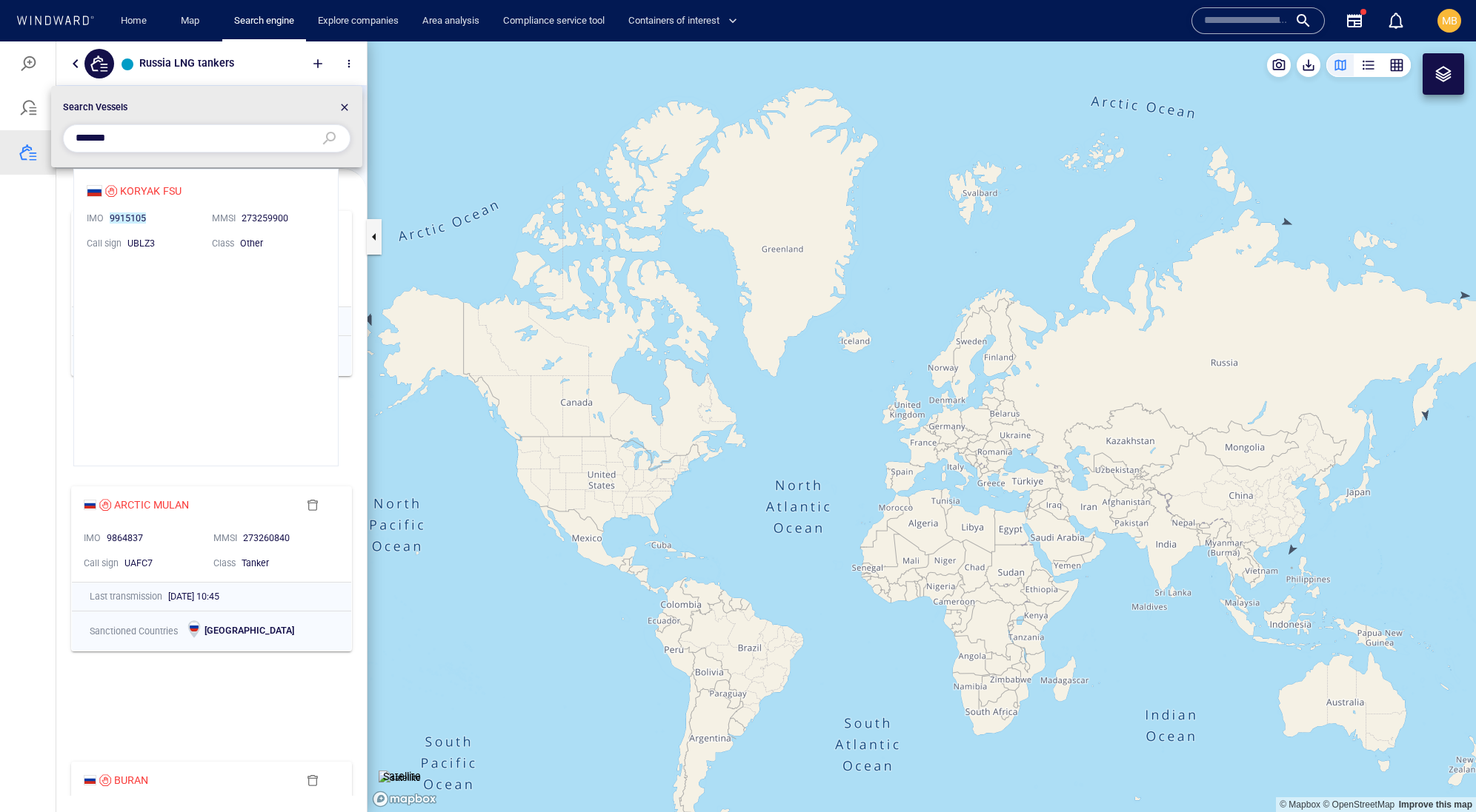
scroll to position [296, 264]
type input "*******"
click at [160, 193] on li "KORYAK FSU IMO 9915105 MMSI 273259900 Call sign UBLZ3 Class Other" at bounding box center [206, 216] width 264 height 93
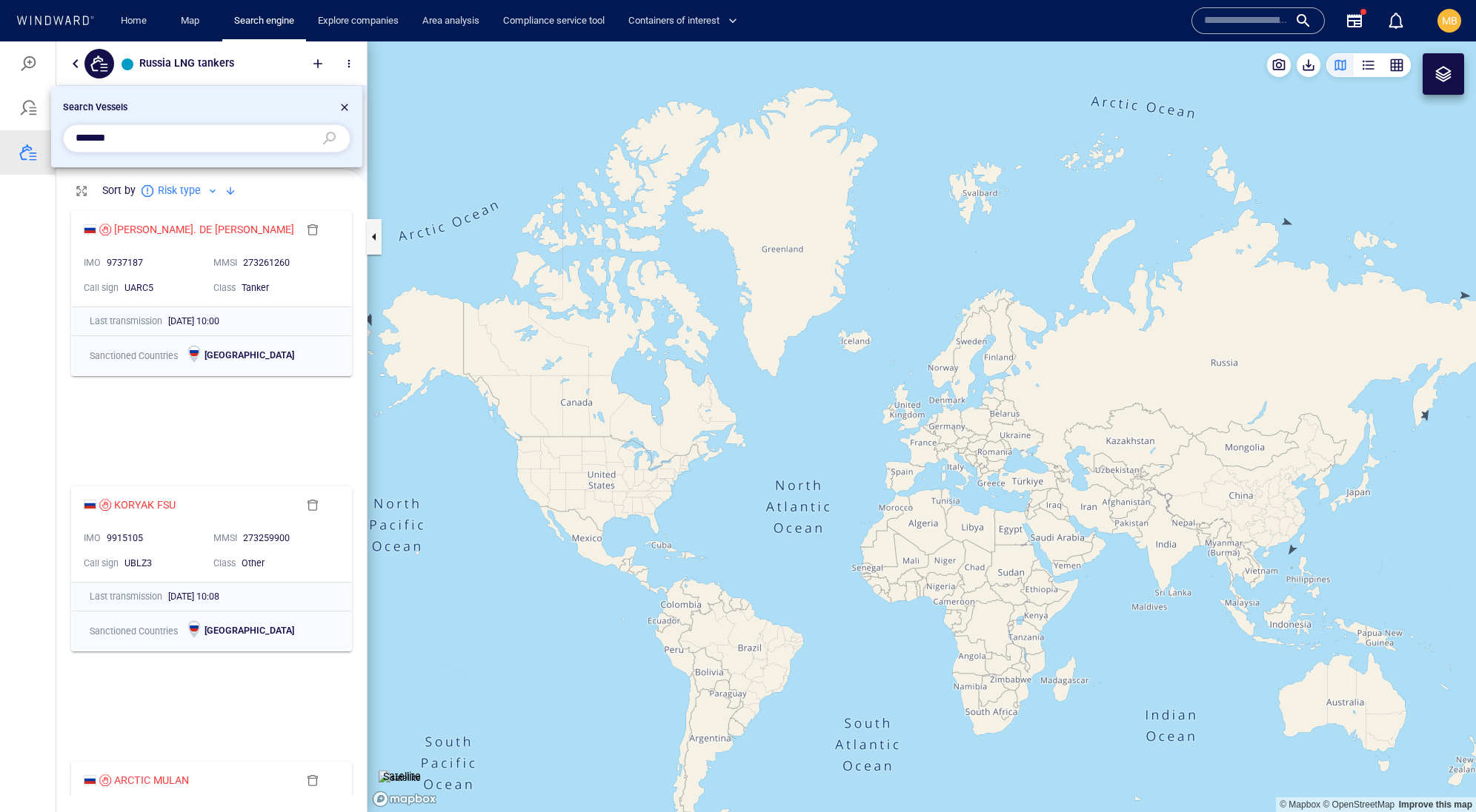
scroll to position [0, 0]
click at [371, 236] on div at bounding box center [738, 427] width 1476 height 771
click at [374, 240] on div at bounding box center [738, 427] width 1476 height 771
click at [161, 142] on input "*******" at bounding box center [194, 139] width 238 height 23
click at [199, 63] on div at bounding box center [738, 427] width 1476 height 771
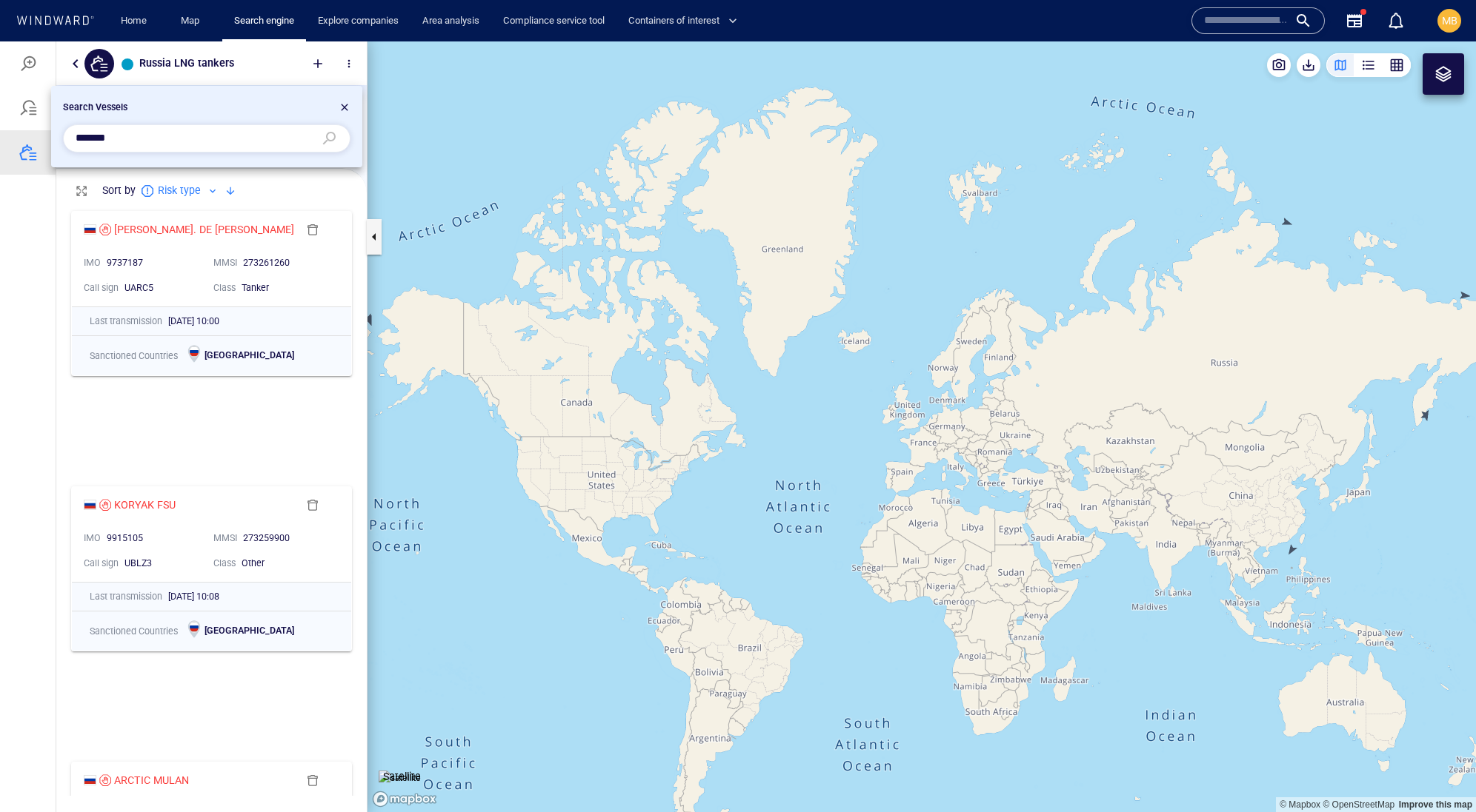
click at [18, 176] on div at bounding box center [738, 427] width 1476 height 771
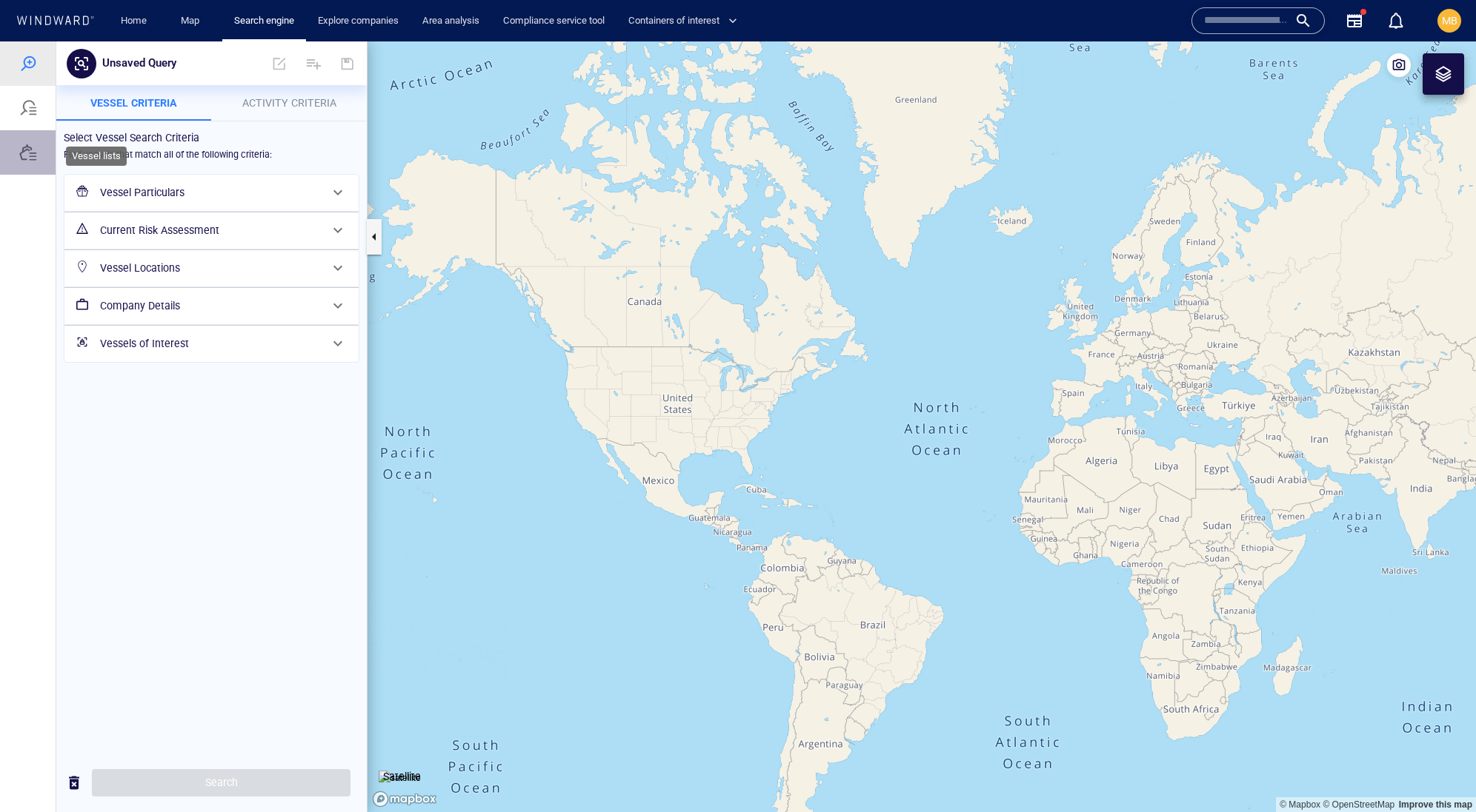
click at [26, 161] on div at bounding box center [28, 153] width 18 height 18
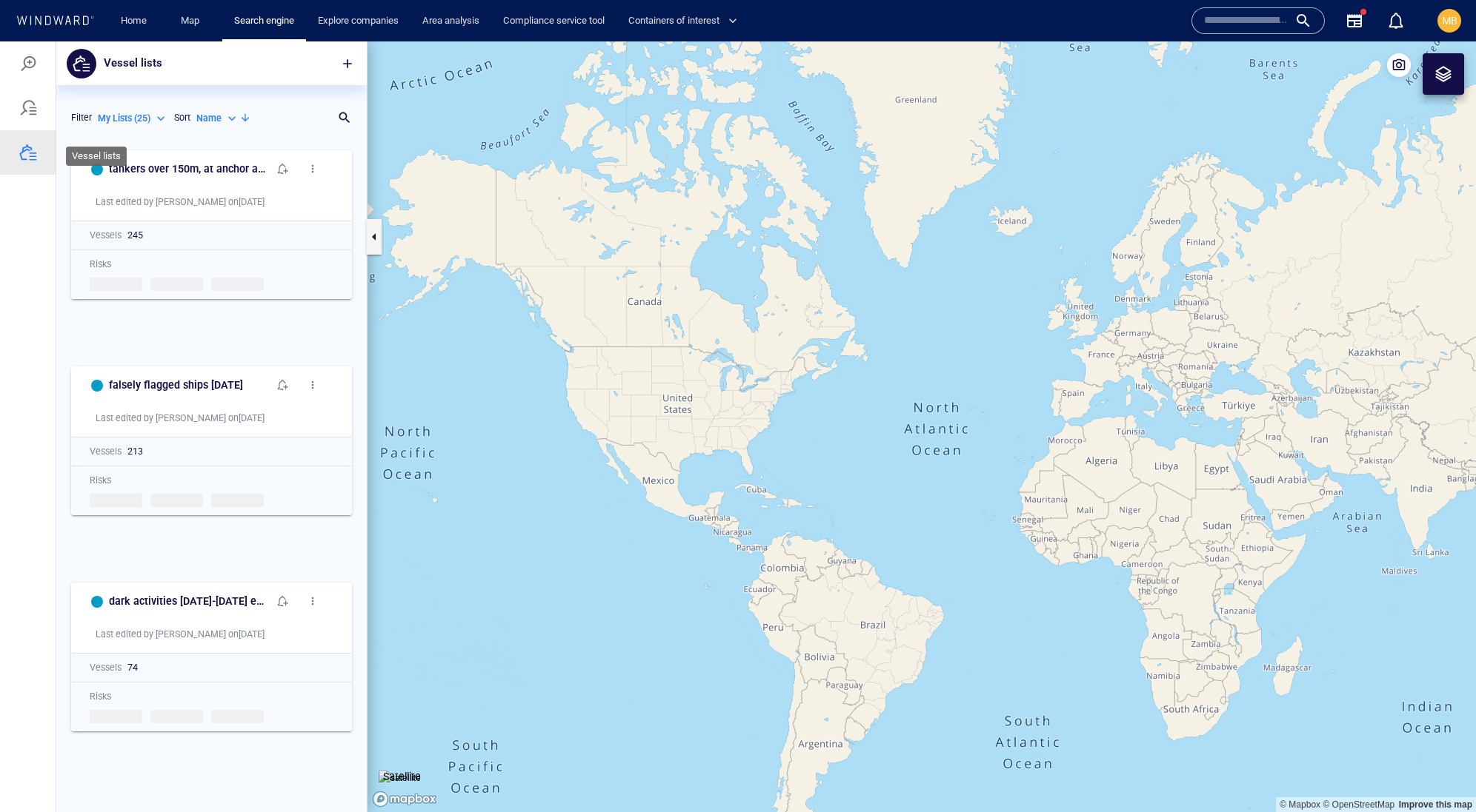
scroll to position [641, 310]
click at [197, 125] on div "Name" at bounding box center [218, 118] width 43 height 14
click at [154, 228] on p "Last Update" at bounding box center [143, 221] width 50 height 14
type input "*********"
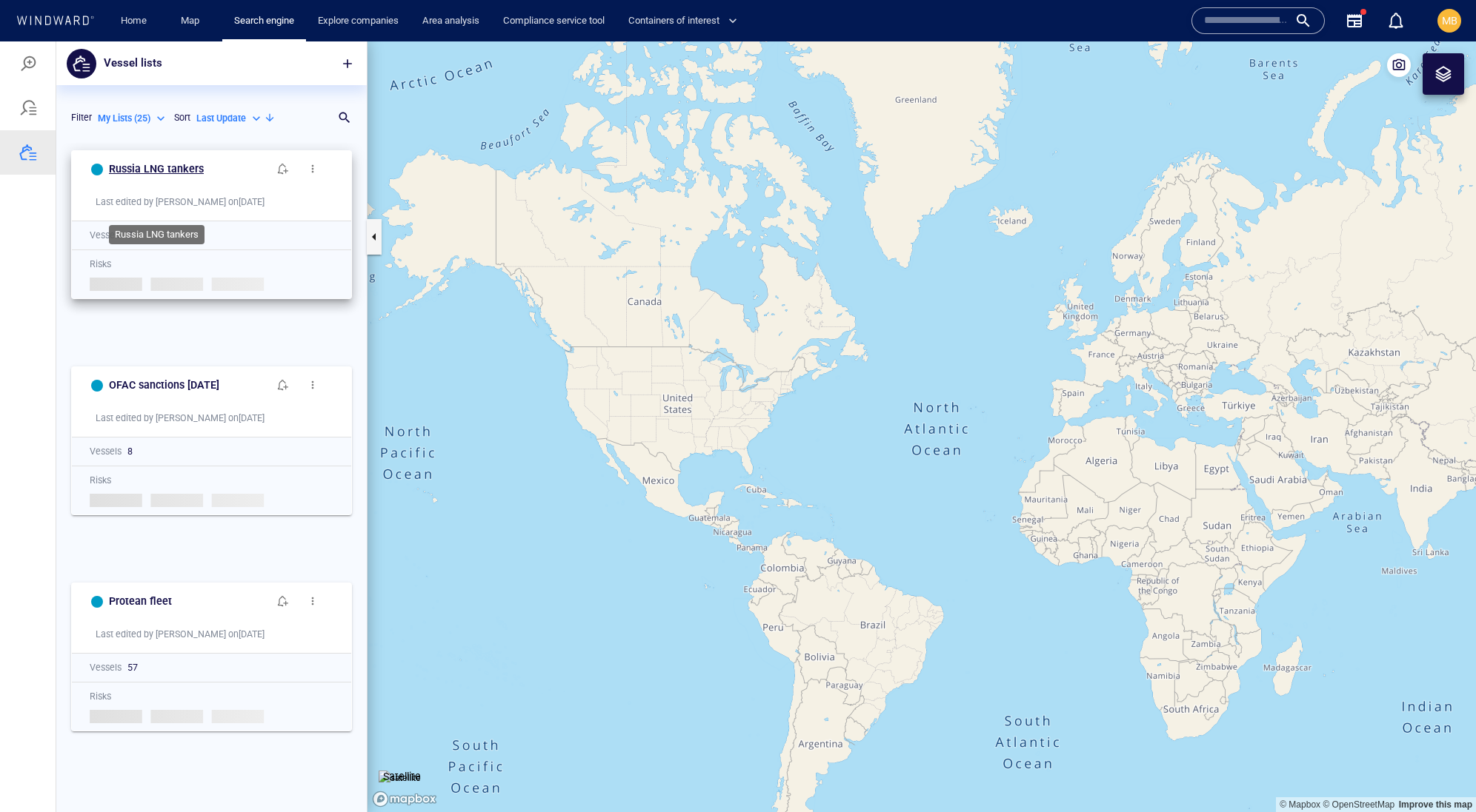
click at [184, 179] on h6 "Russia LNG tankers" at bounding box center [156, 169] width 95 height 18
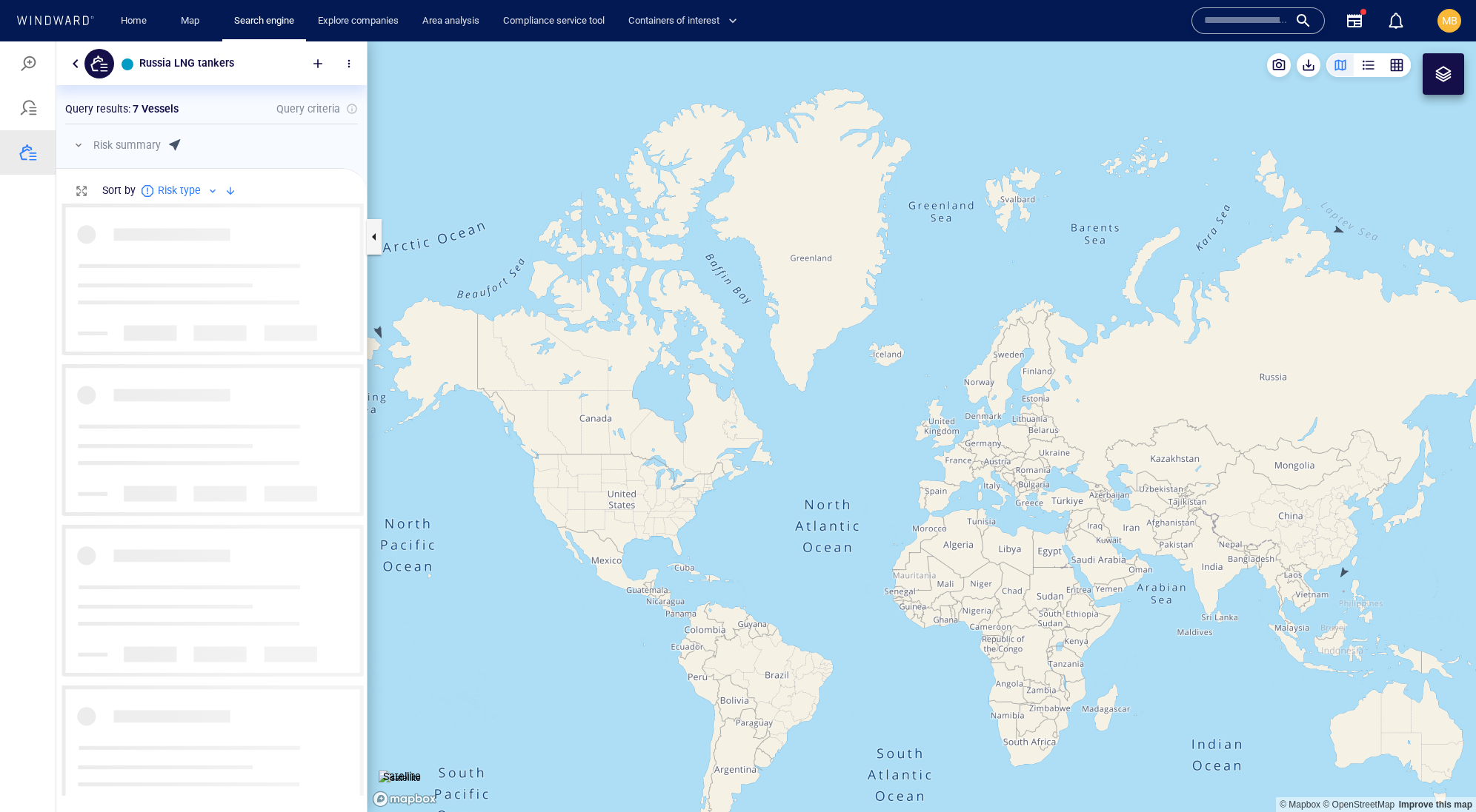
scroll to position [591, 310]
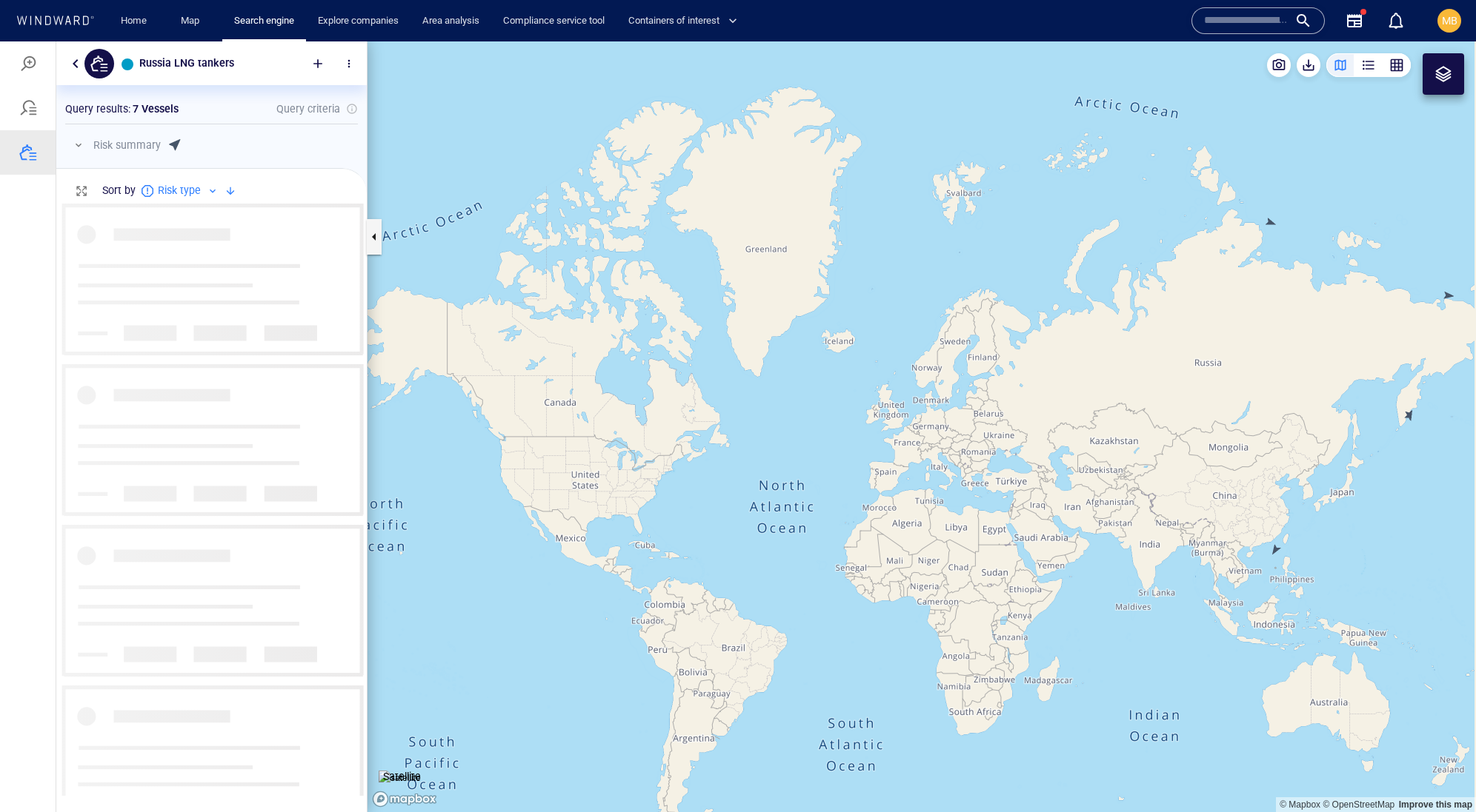
drag, startPoint x: 1163, startPoint y: 330, endPoint x: 890, endPoint y: 350, distance: 273.7
click at [890, 350] on canvas "Map" at bounding box center [921, 427] width 1108 height 771
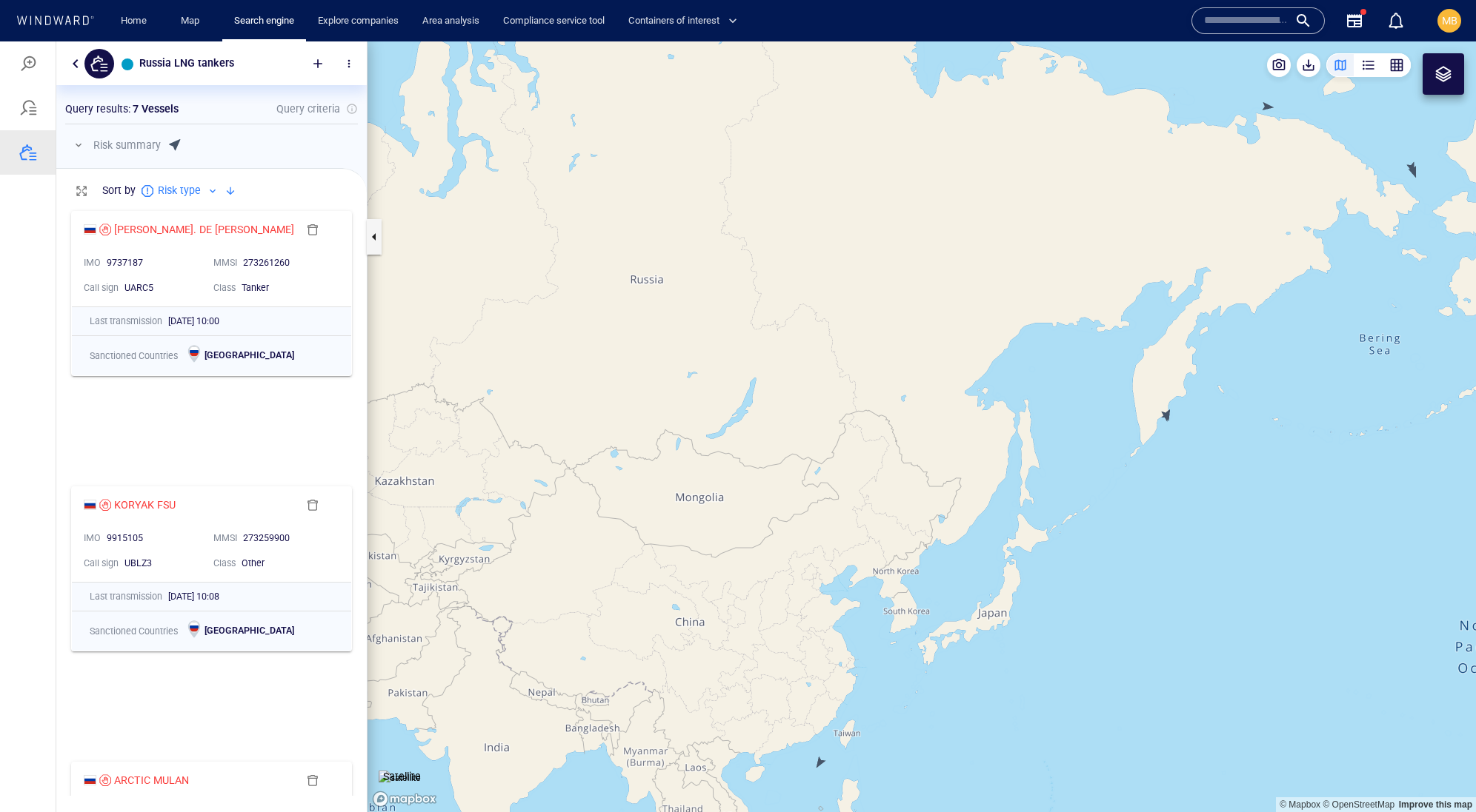
scroll to position [0, 0]
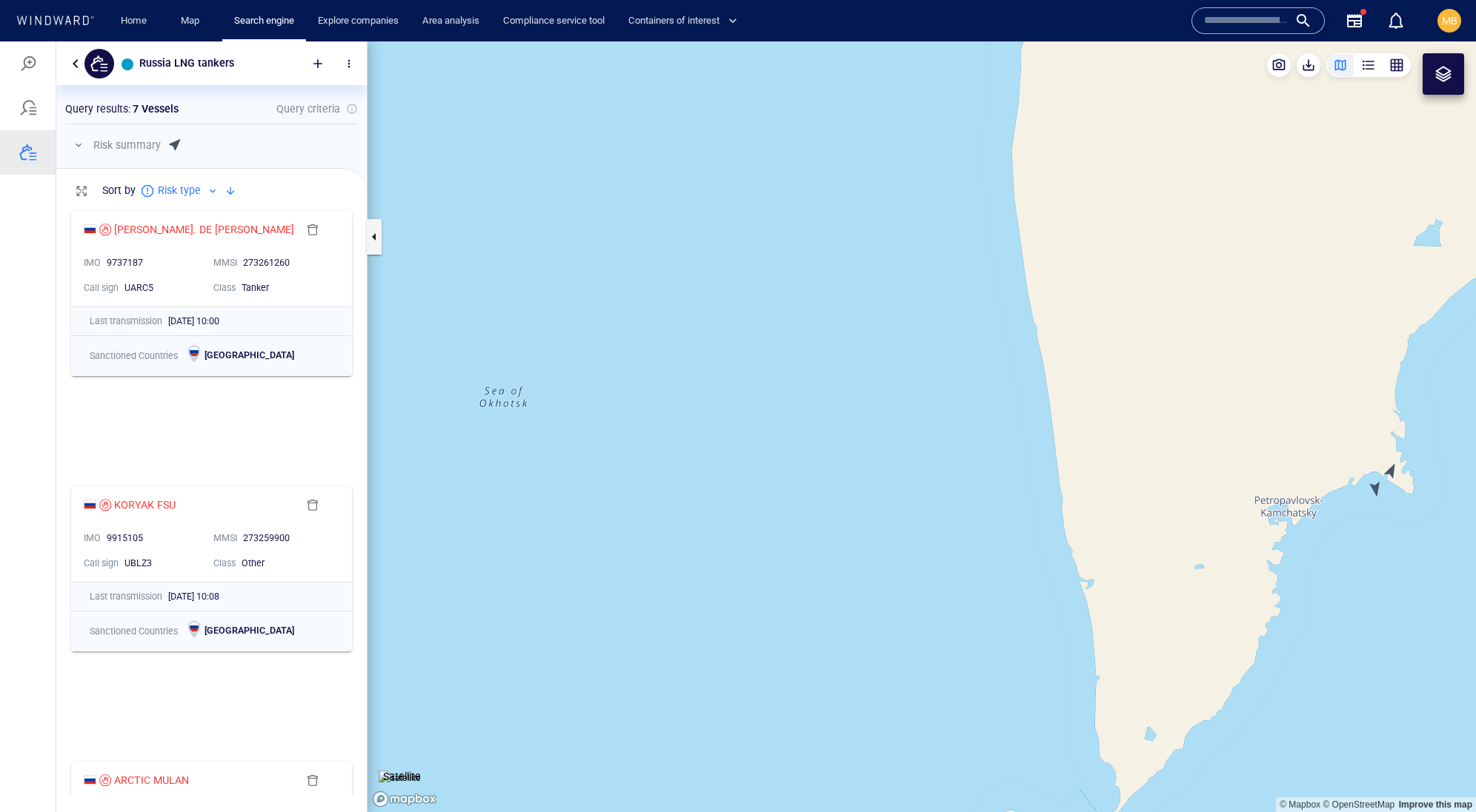
drag, startPoint x: 1331, startPoint y: 453, endPoint x: 1076, endPoint y: 436, distance: 255.6
click at [1086, 432] on canvas "Map" at bounding box center [921, 427] width 1108 height 771
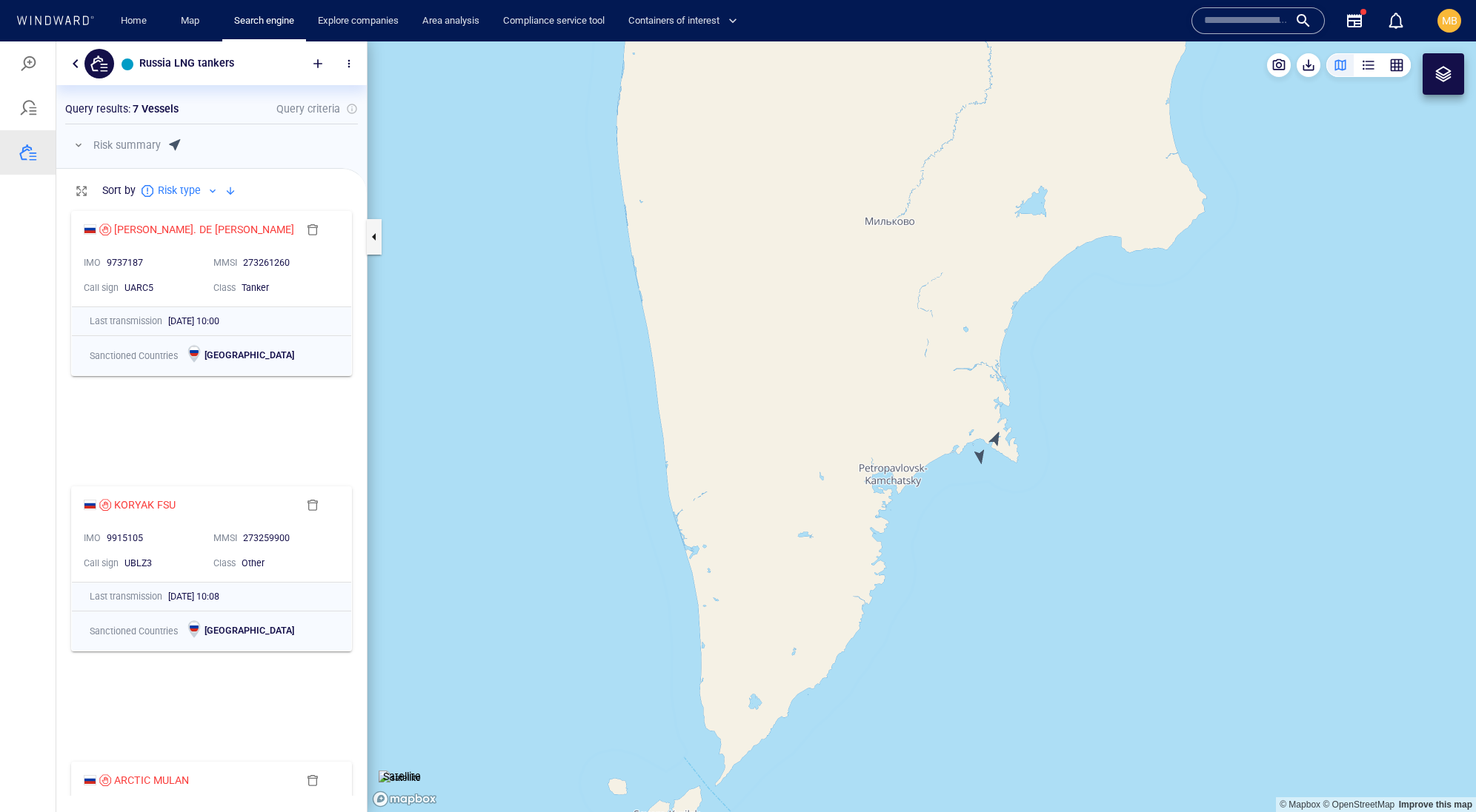
click at [978, 457] on canvas "Map" at bounding box center [921, 427] width 1108 height 771
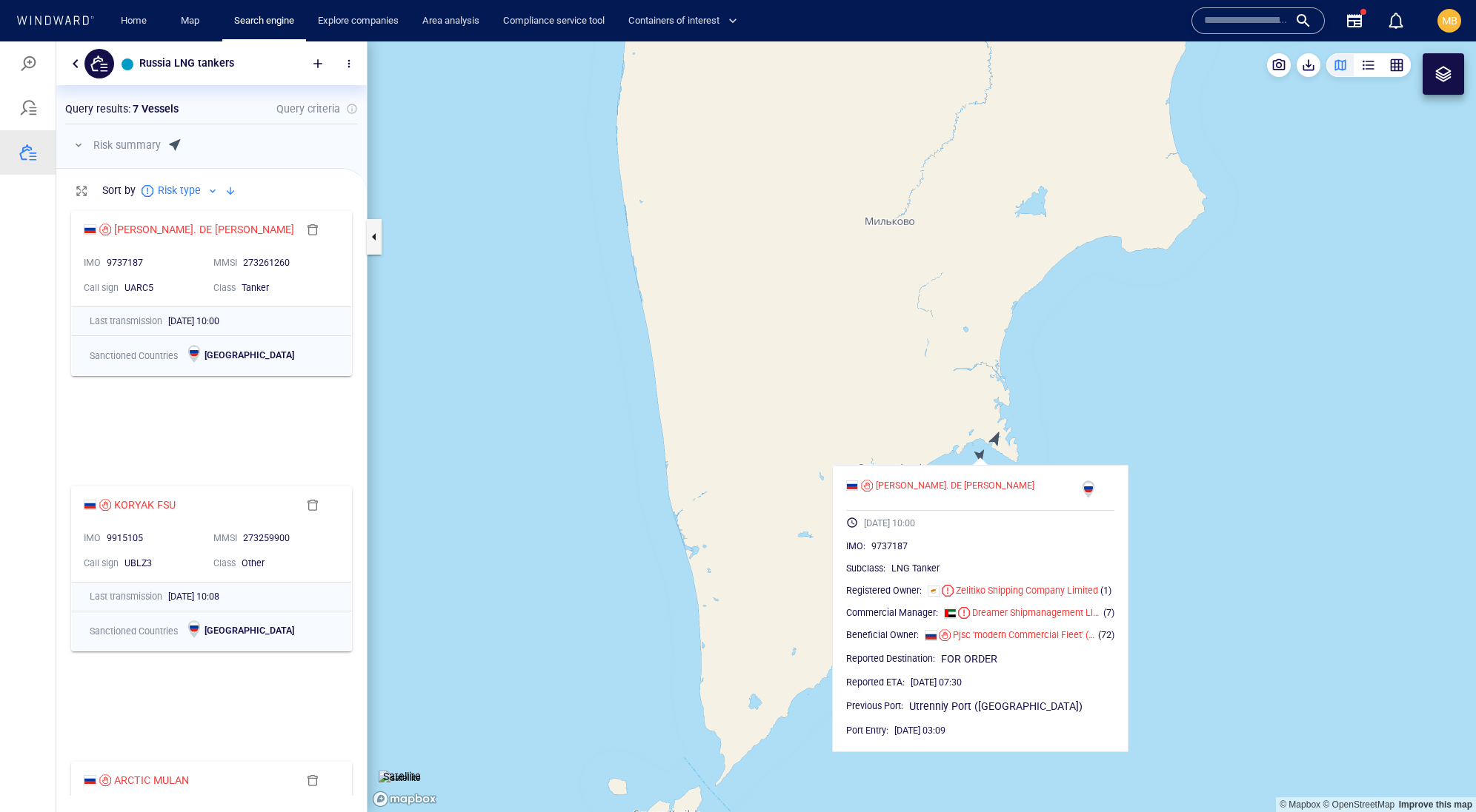
click at [994, 436] on canvas "Map" at bounding box center [921, 427] width 1108 height 771
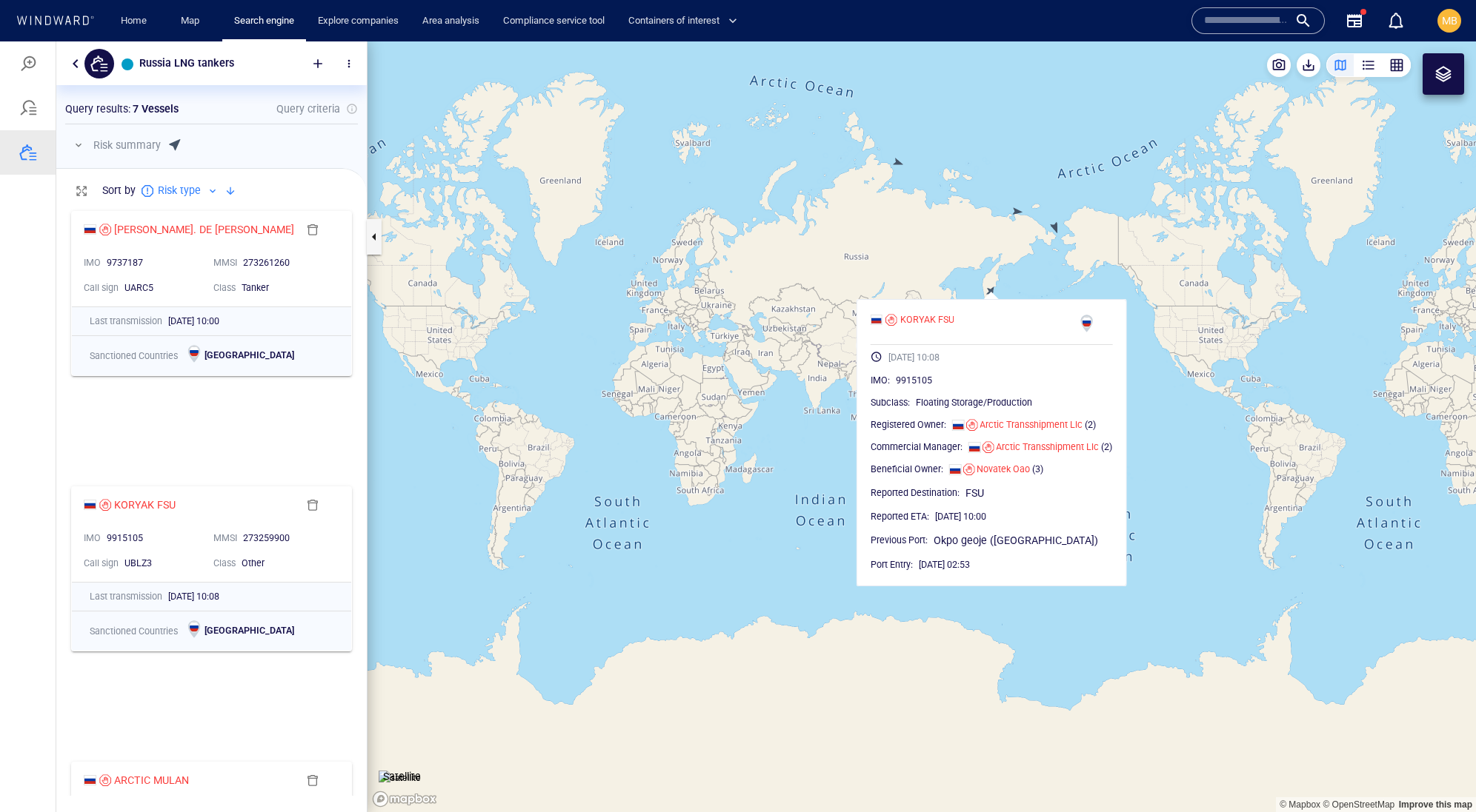
drag, startPoint x: 790, startPoint y: 440, endPoint x: 741, endPoint y: 480, distance: 63.3
click at [742, 480] on canvas "Map" at bounding box center [921, 427] width 1108 height 771
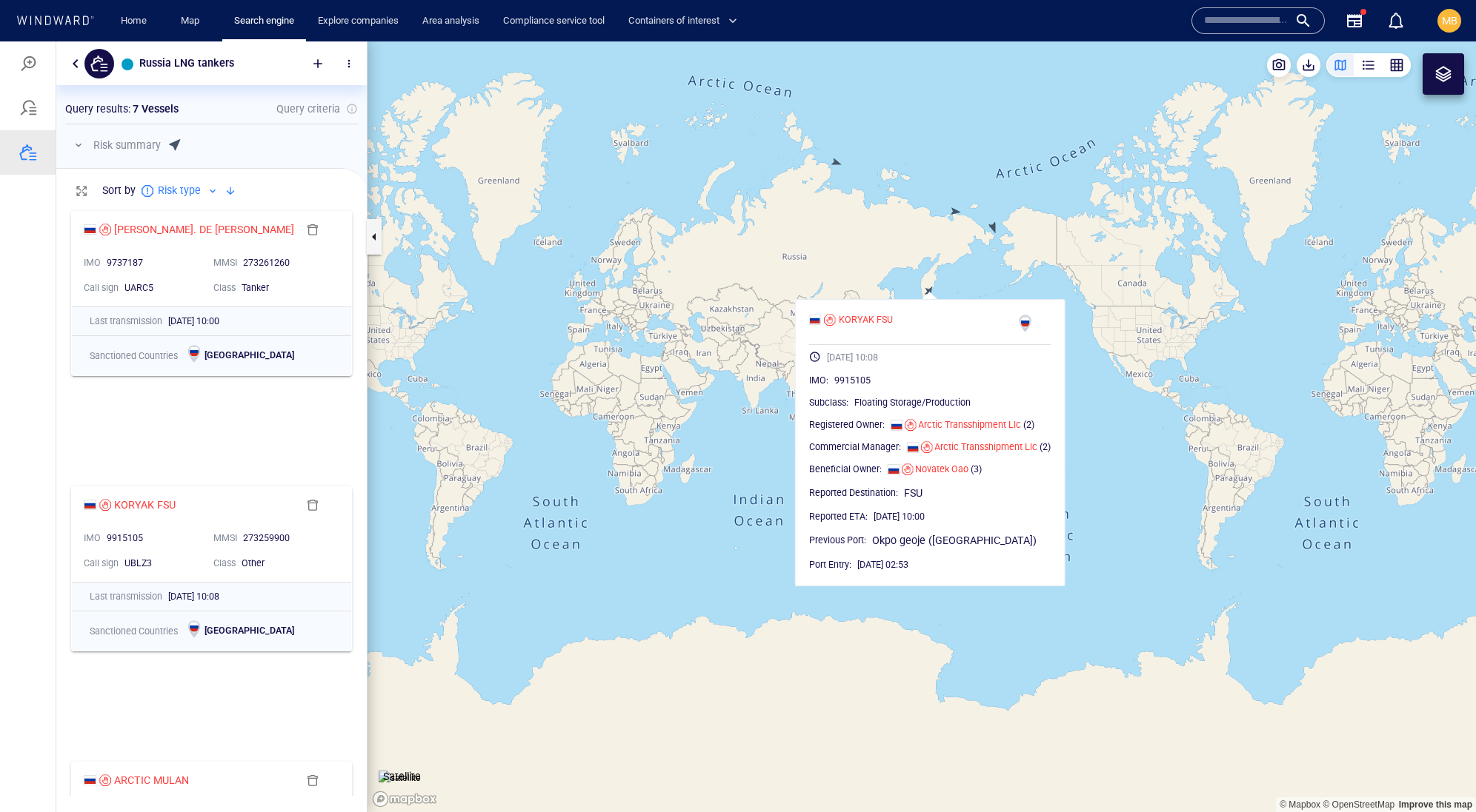
click at [753, 462] on canvas "Map" at bounding box center [921, 427] width 1108 height 771
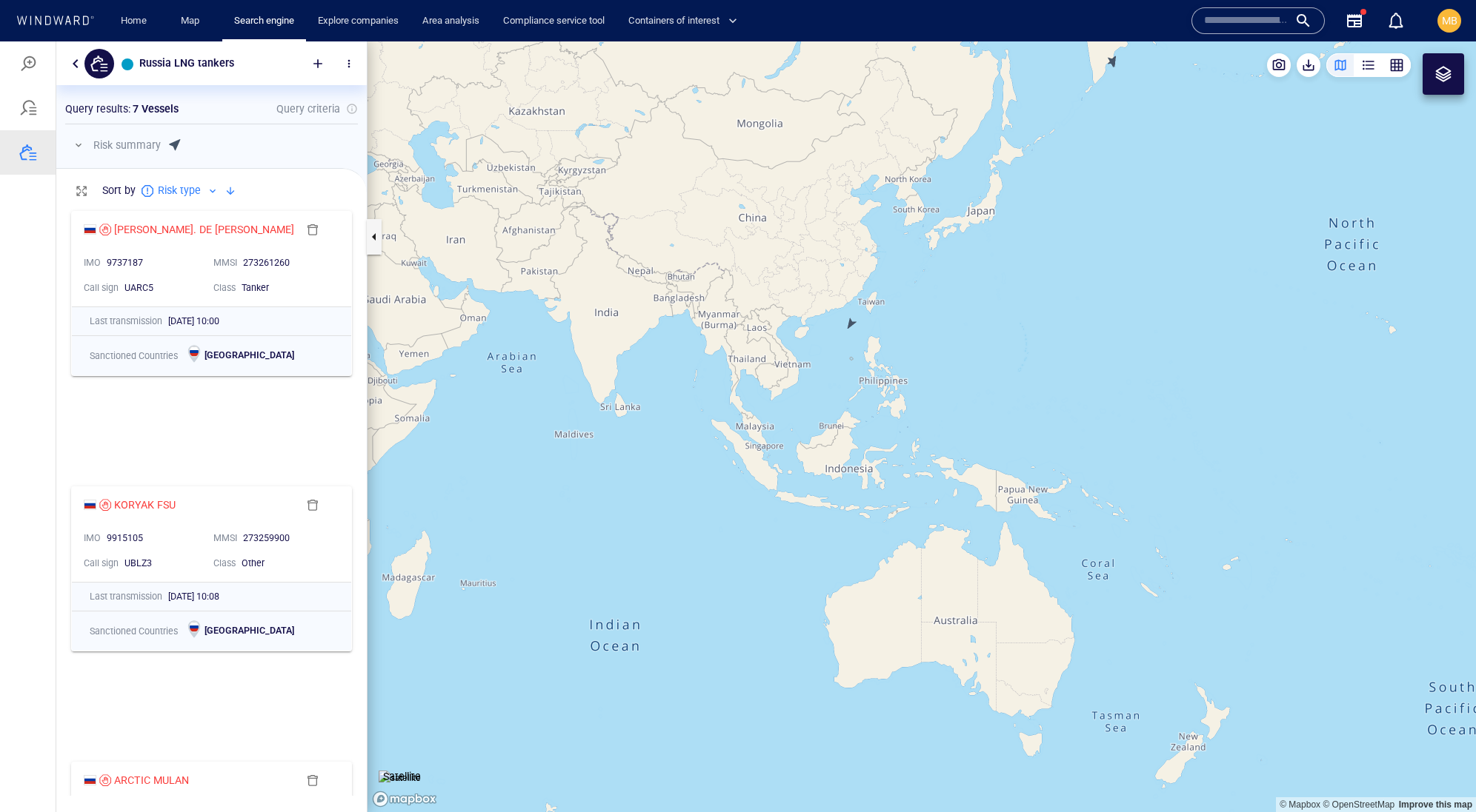
click at [850, 324] on canvas "Map" at bounding box center [921, 427] width 1108 height 771
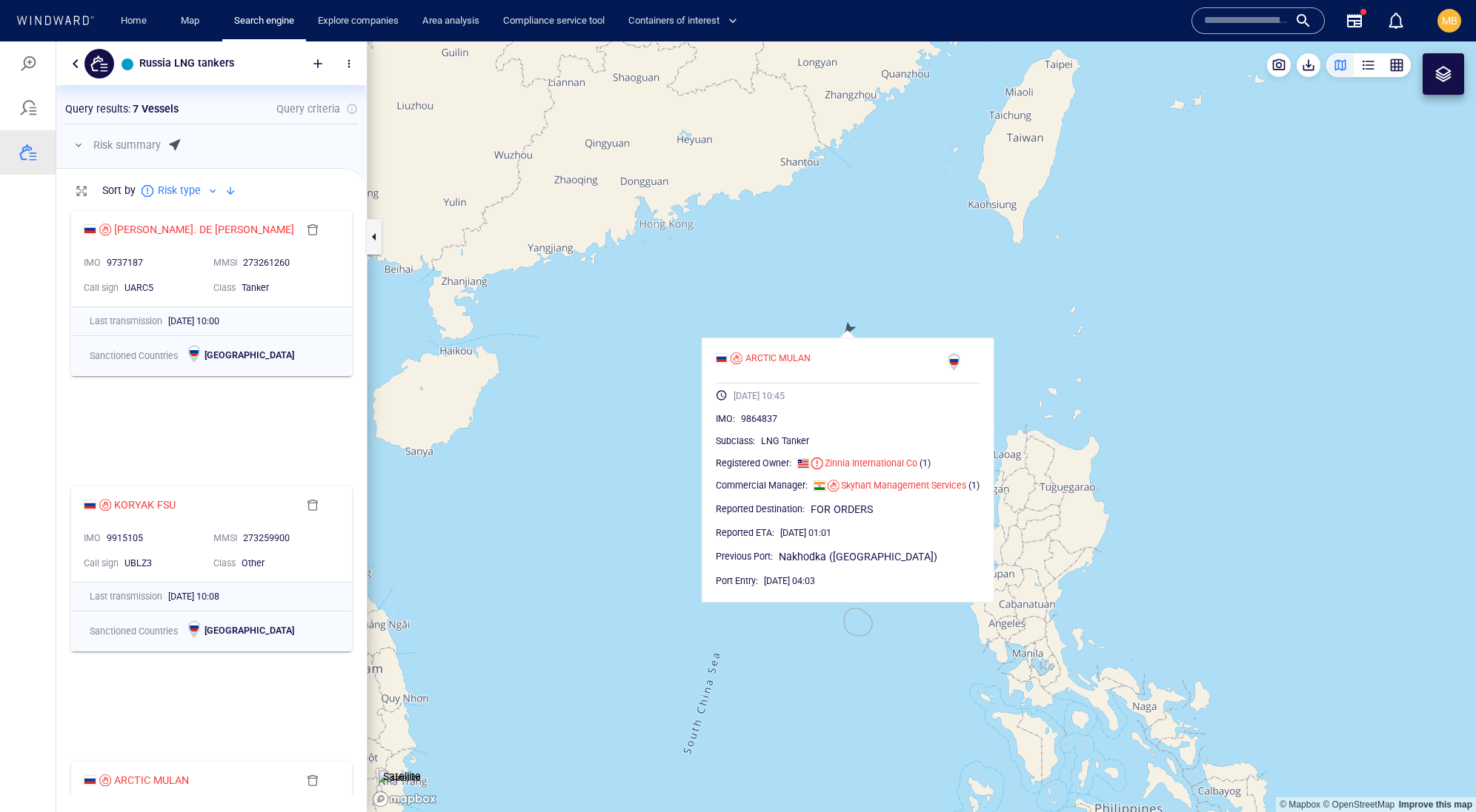
click at [885, 323] on canvas "Map" at bounding box center [921, 427] width 1108 height 771
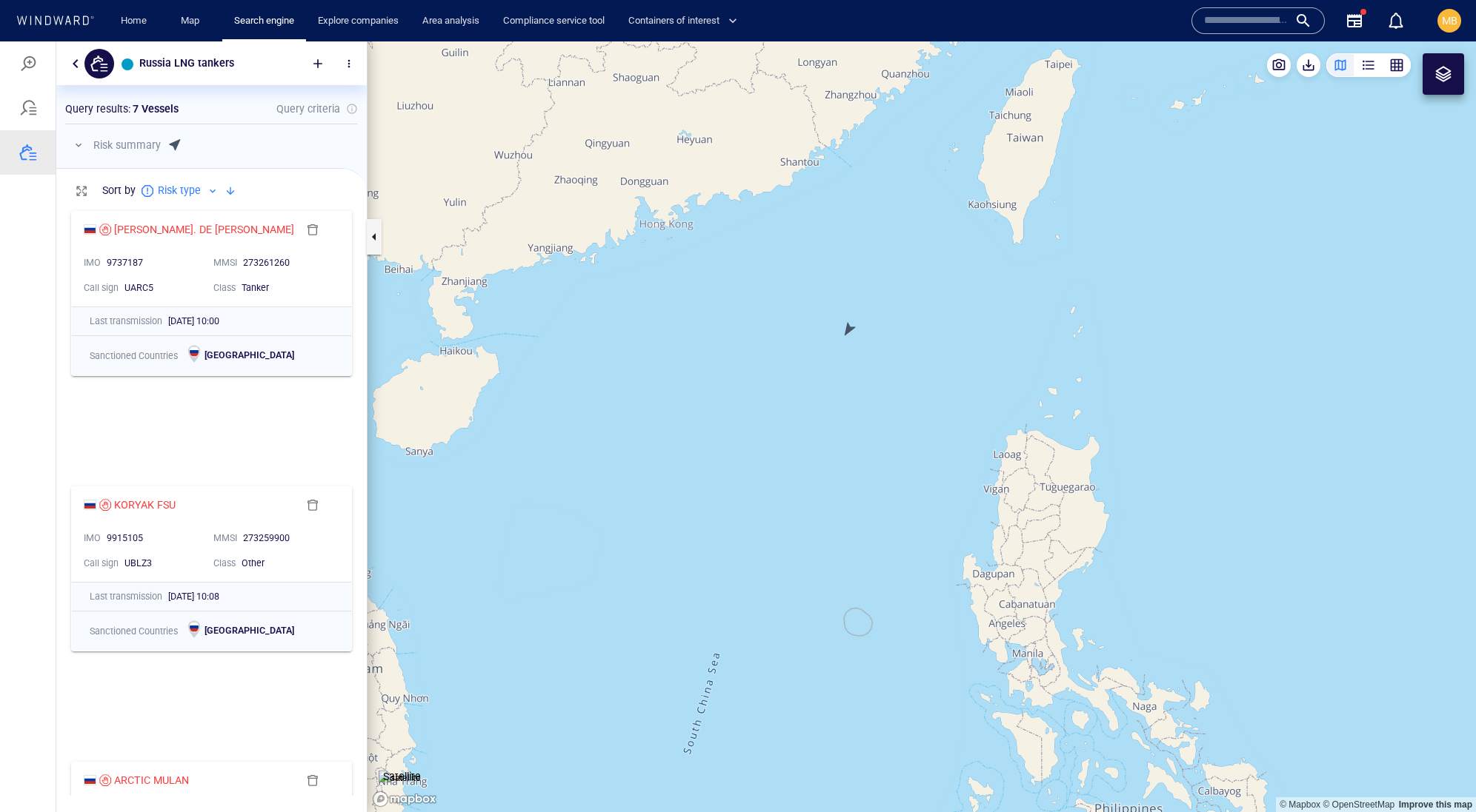
click at [846, 332] on canvas "Map" at bounding box center [921, 427] width 1108 height 771
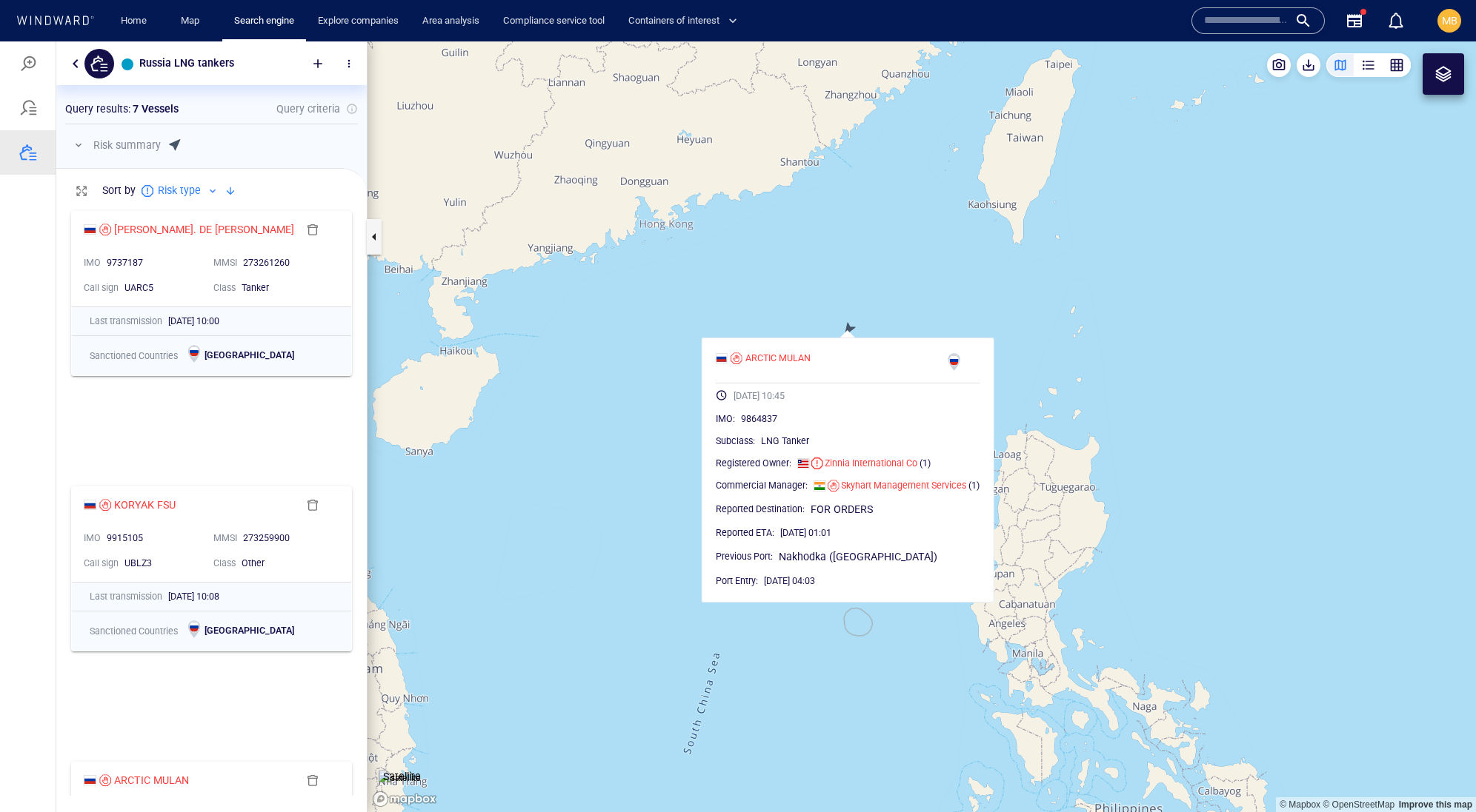
click at [850, 327] on canvas "Map" at bounding box center [921, 427] width 1108 height 771
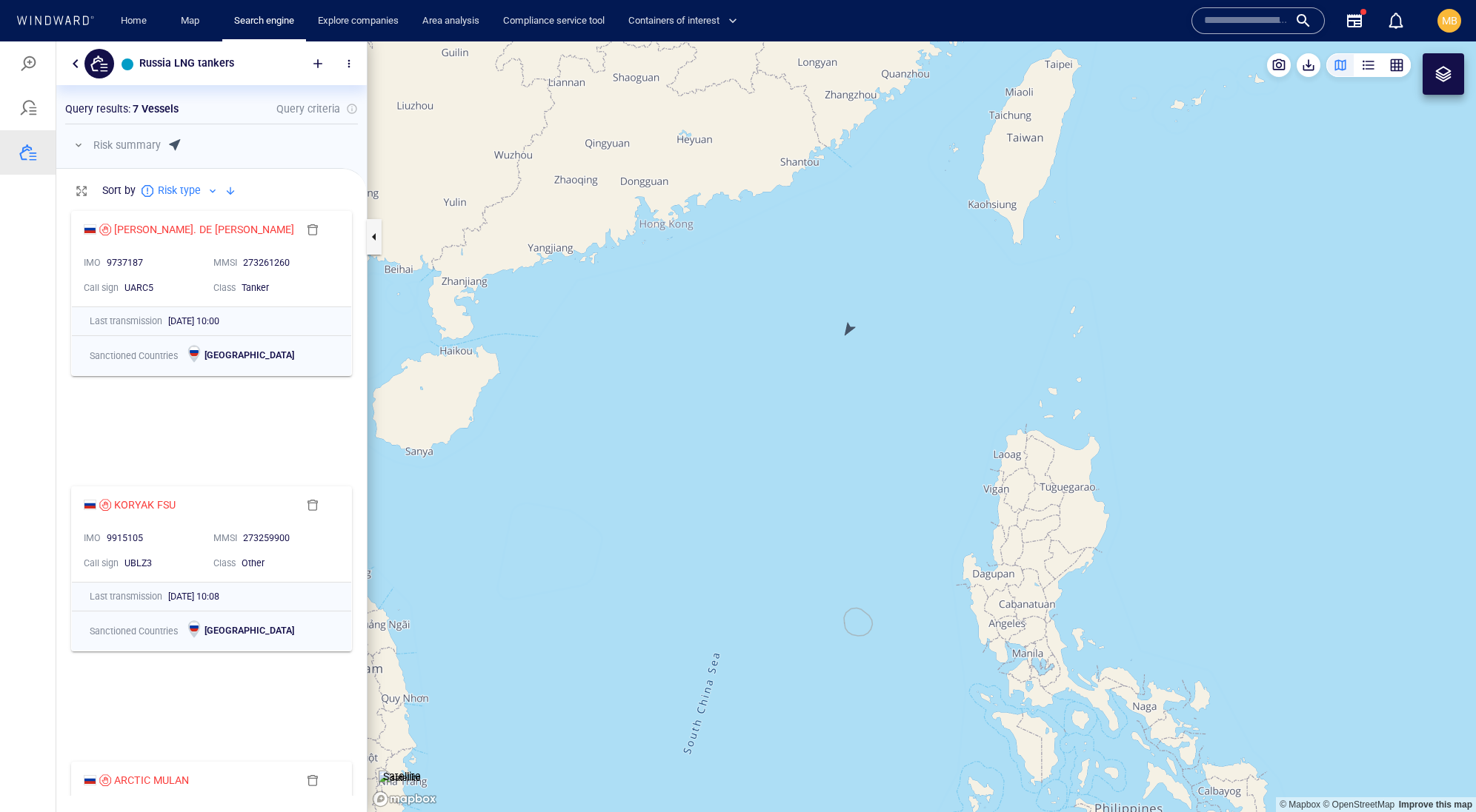
click at [849, 334] on canvas "Map" at bounding box center [921, 427] width 1108 height 771
